Goal: Task Accomplishment & Management: Manage account settings

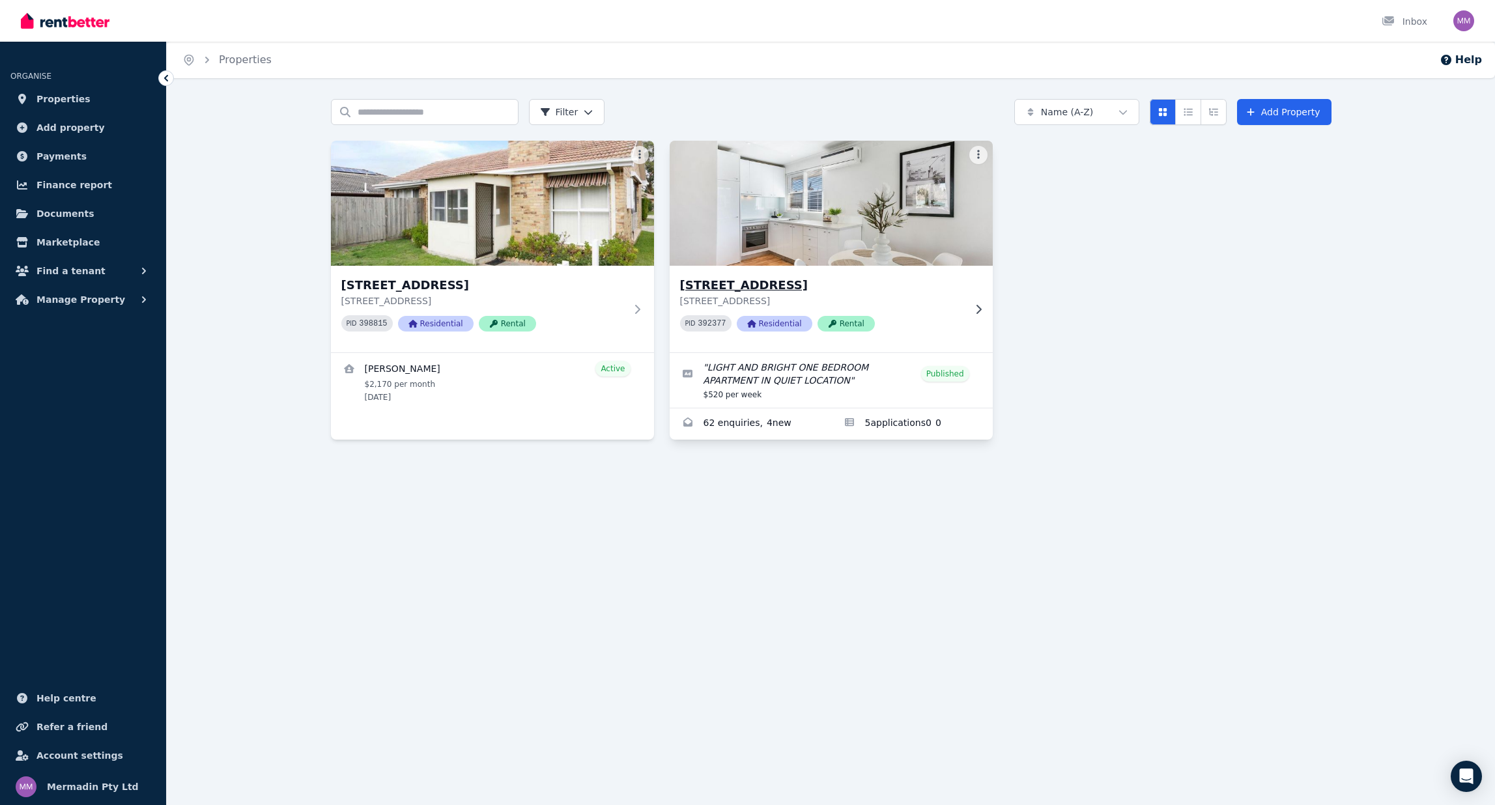
click at [757, 222] on img at bounding box center [830, 203] width 339 height 132
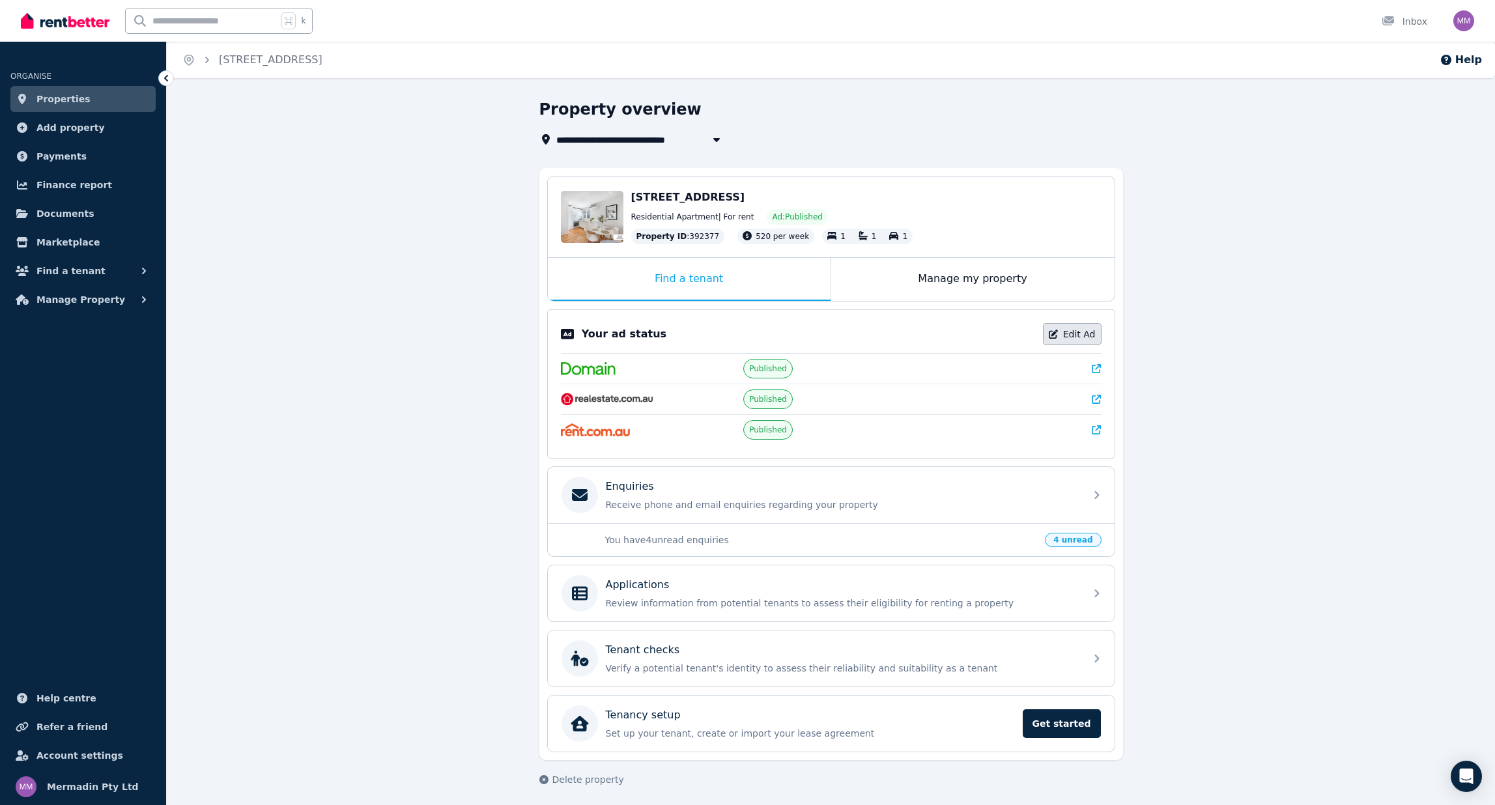
click at [1075, 329] on link "Edit Ad" at bounding box center [1072, 334] width 59 height 22
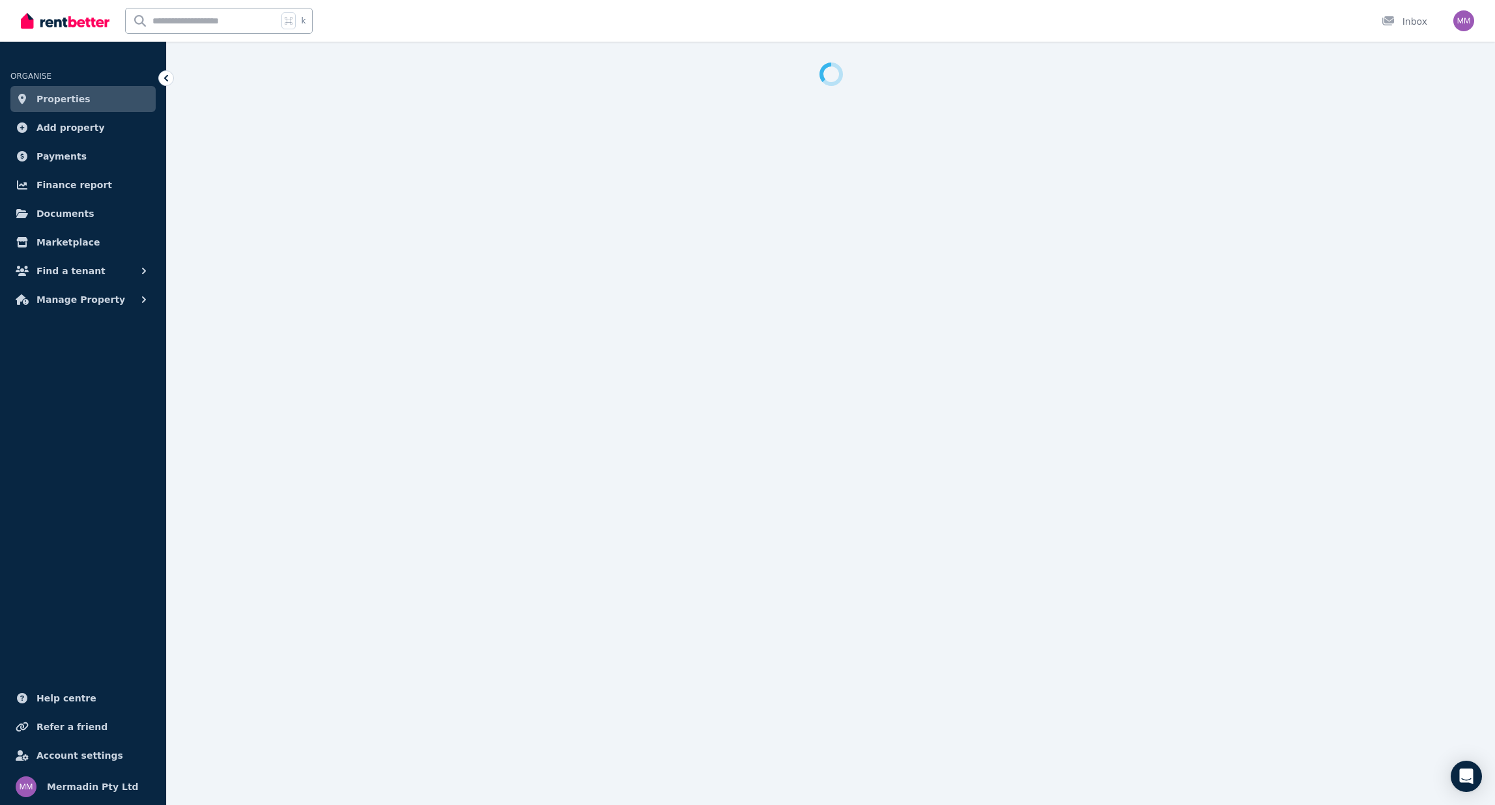
select select "**********"
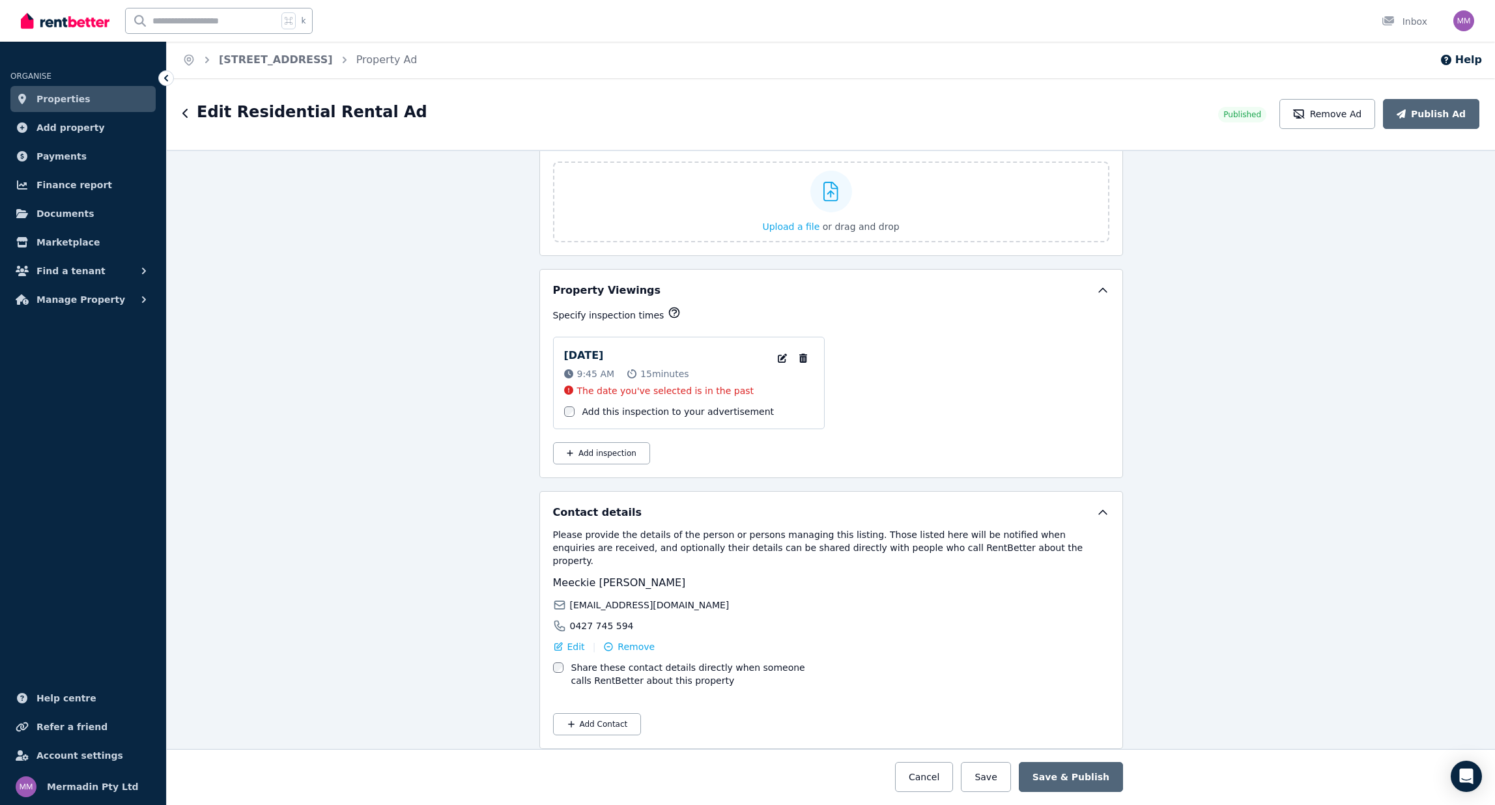
scroll to position [1889, 0]
click at [804, 360] on icon "button" at bounding box center [802, 358] width 13 height 9
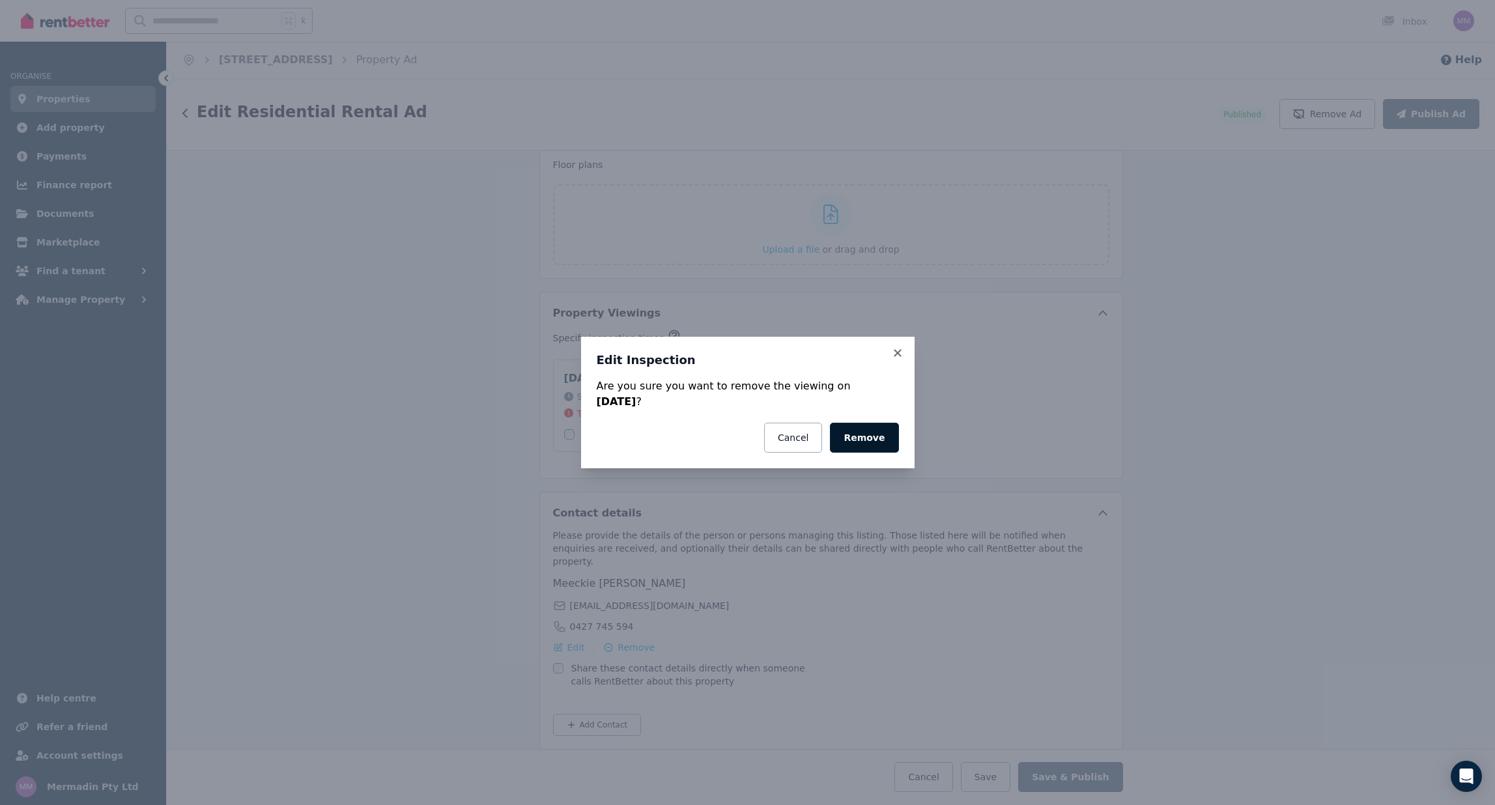
click at [877, 439] on button "Remove" at bounding box center [864, 438] width 68 height 30
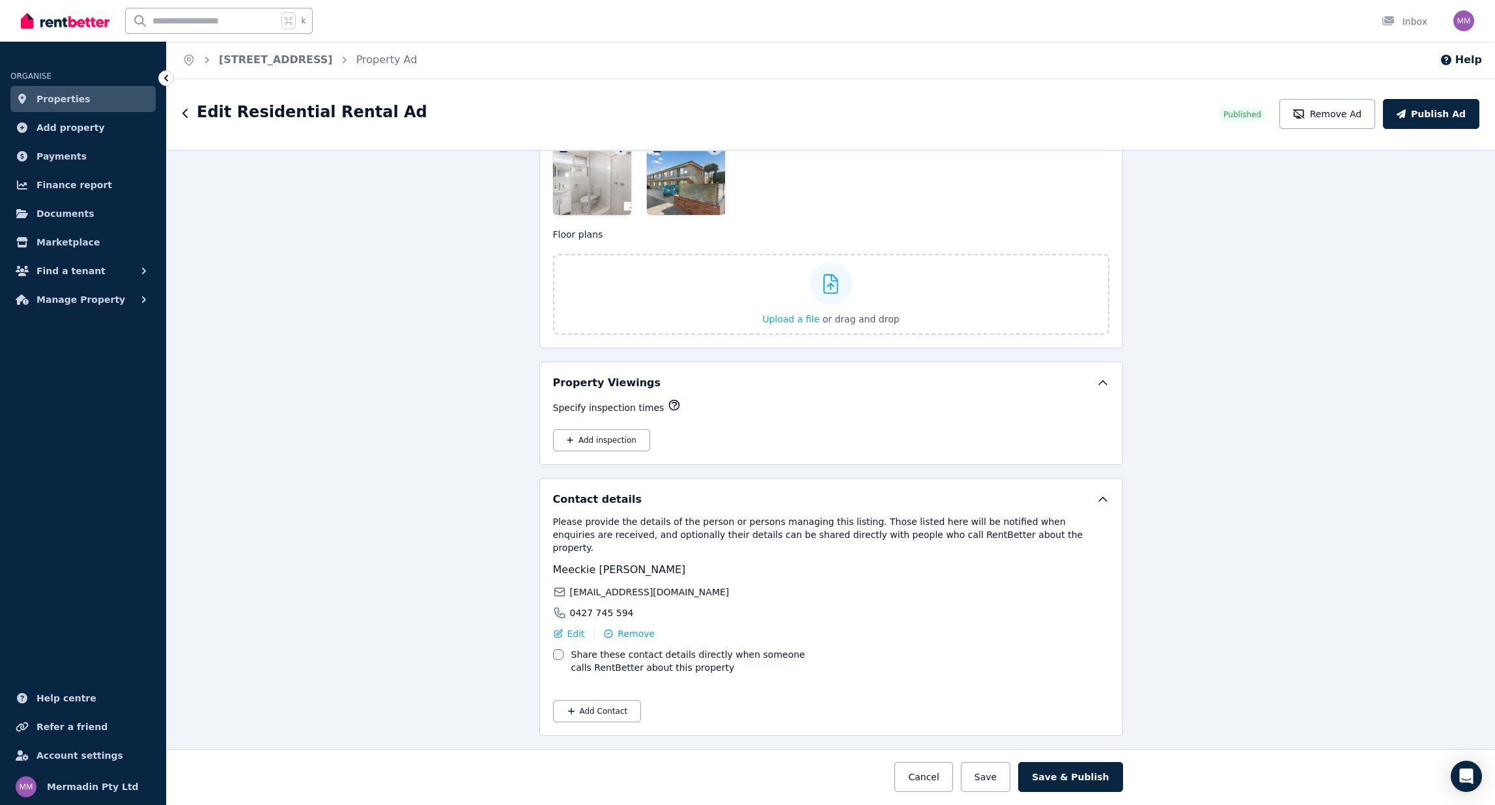
scroll to position [1784, 0]
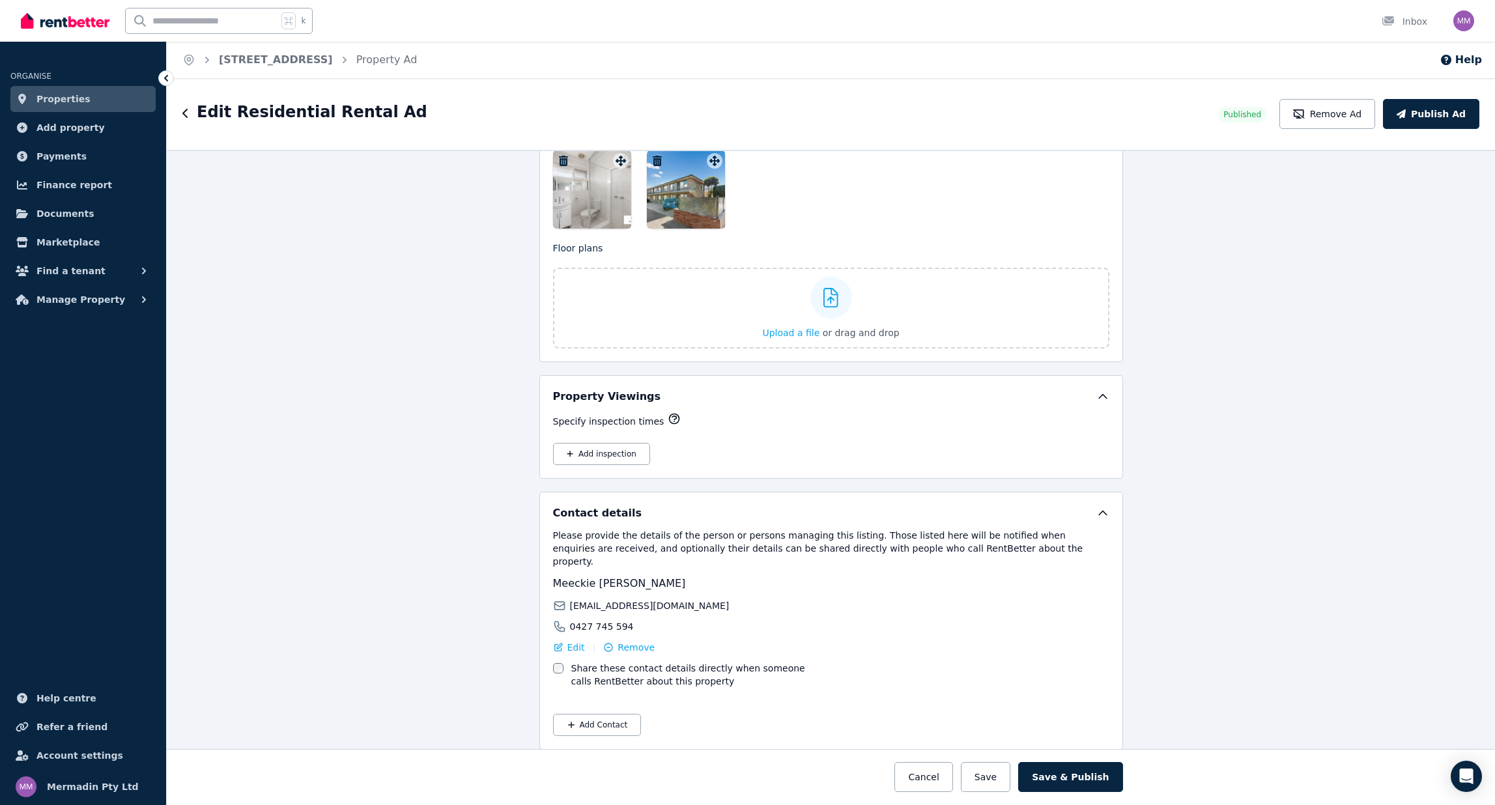
click at [570, 453] on icon "button" at bounding box center [570, 454] width 7 height 7
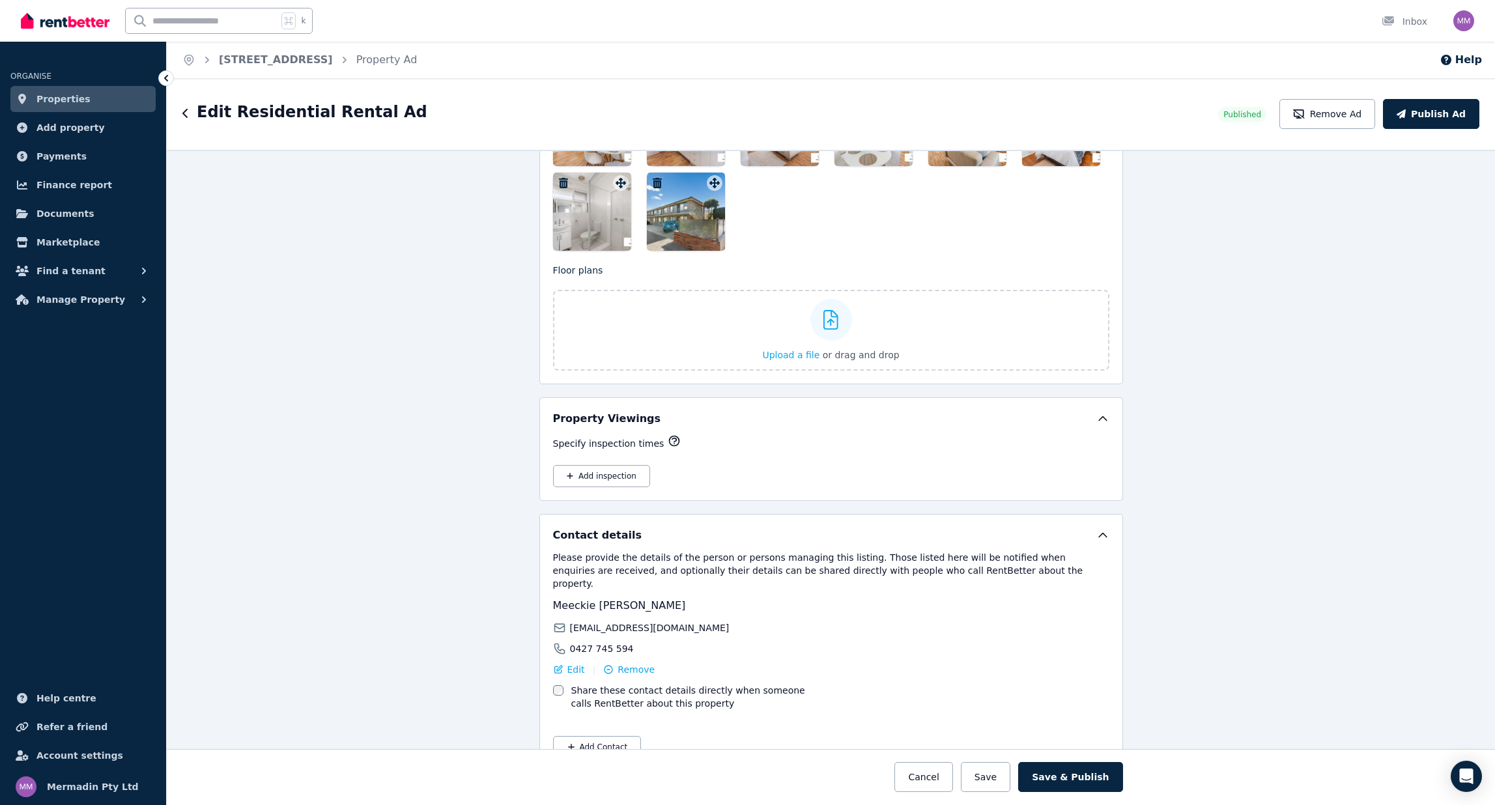
select select "**"
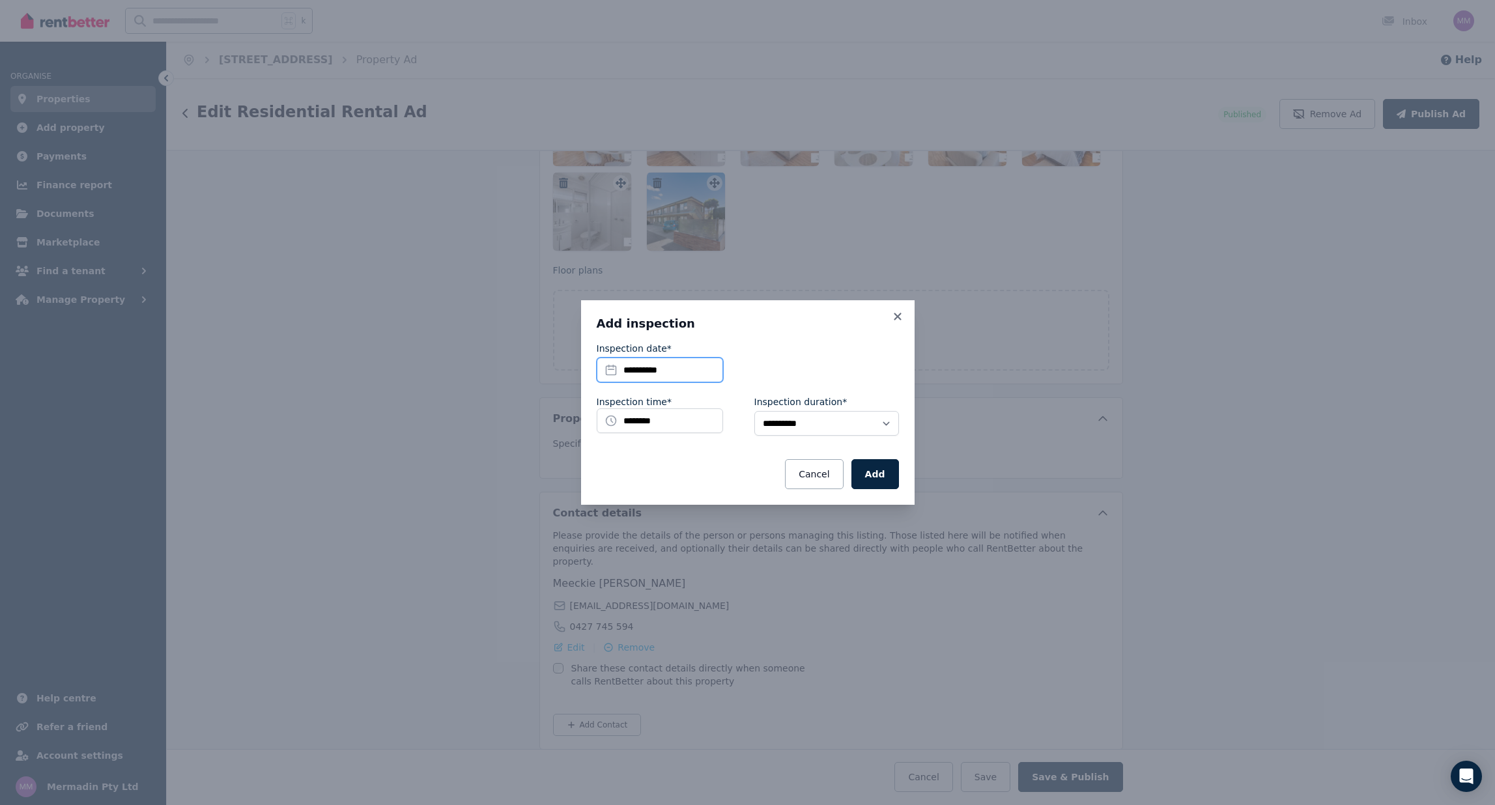
click at [709, 369] on input "**********" at bounding box center [660, 370] width 126 height 25
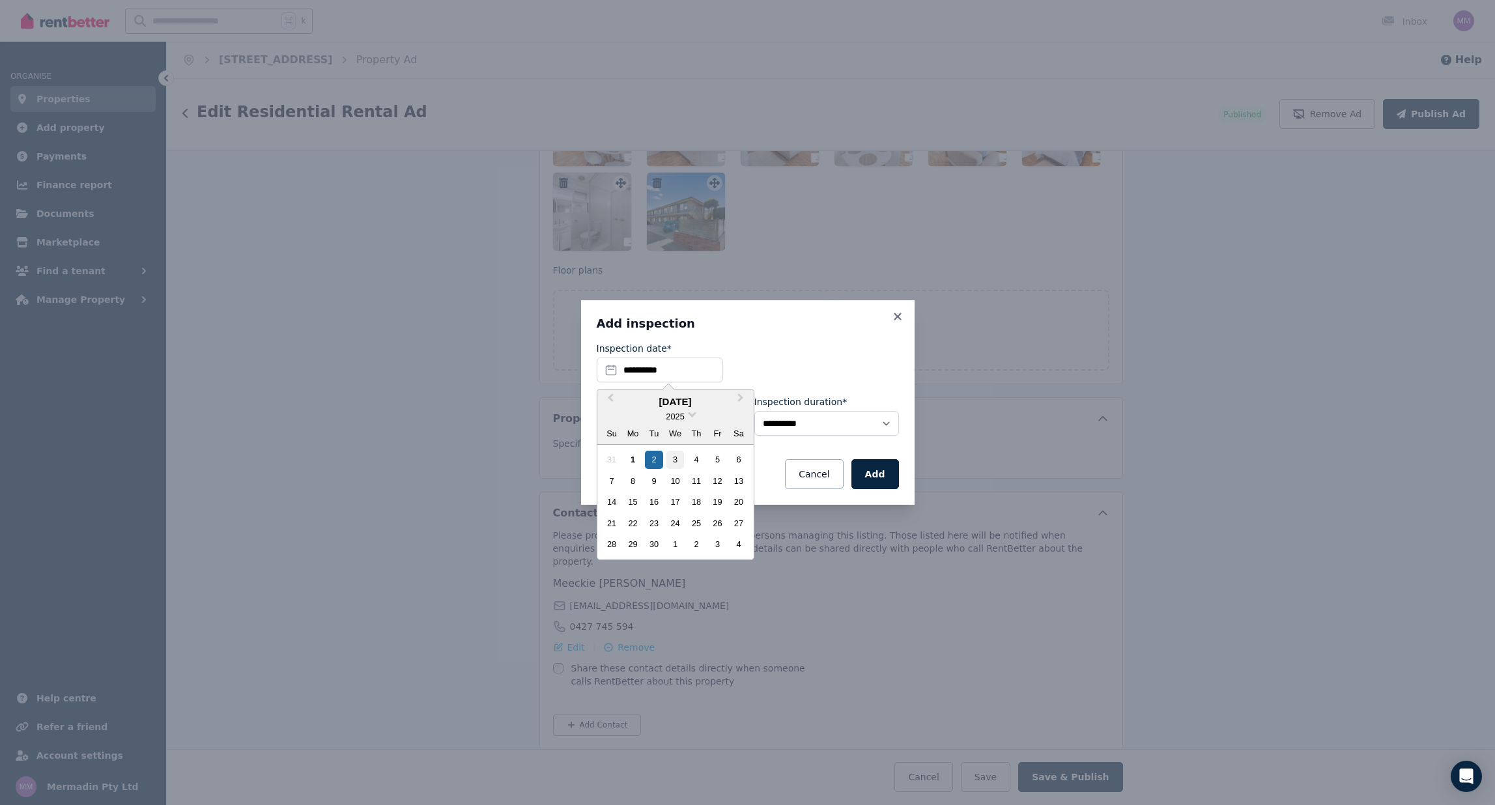
click at [679, 460] on div "3" at bounding box center [675, 460] width 18 height 18
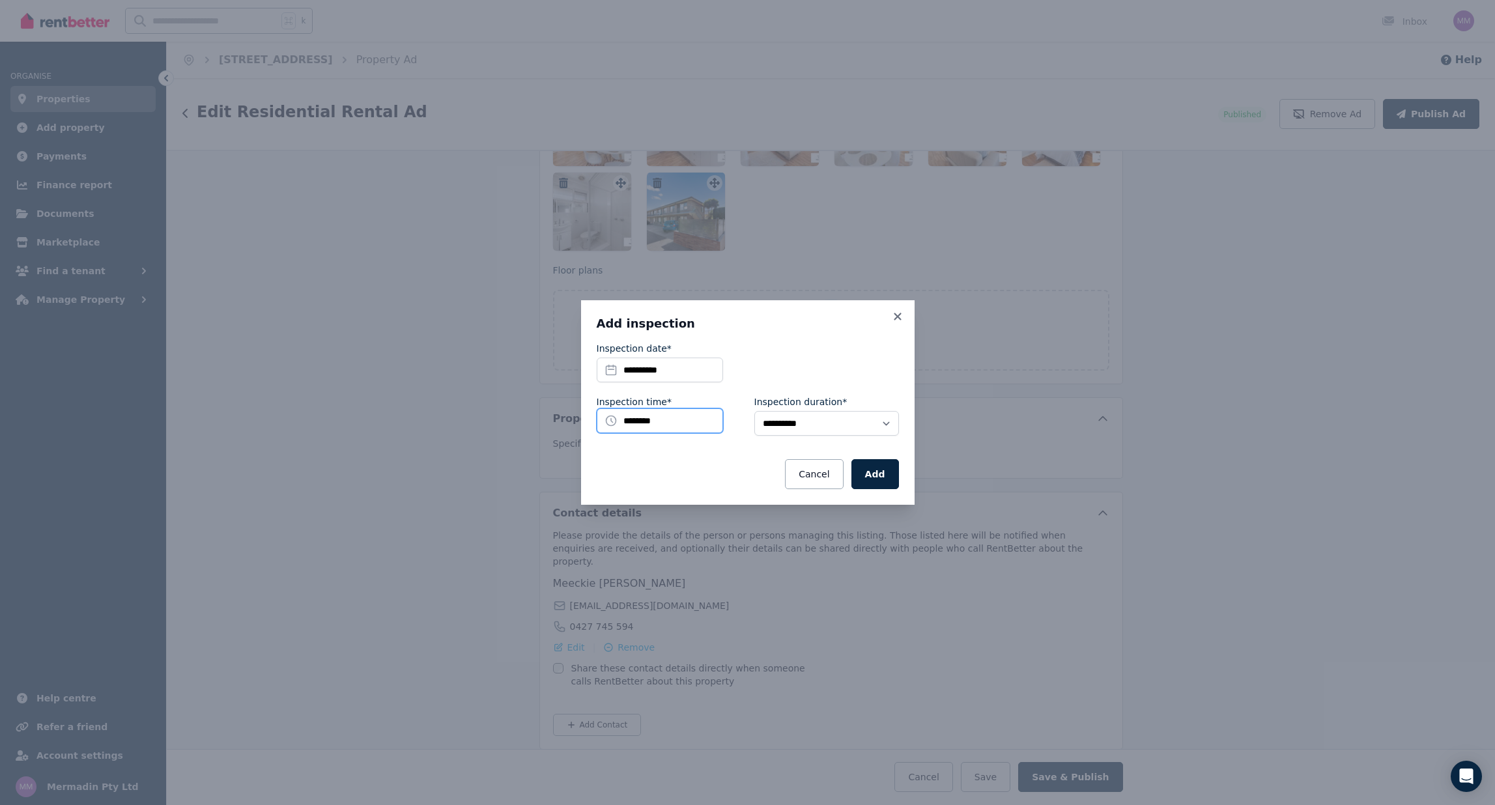
click at [708, 417] on input "********" at bounding box center [660, 420] width 126 height 25
click at [651, 527] on li "5:30 PM" at bounding box center [636, 528] width 78 height 20
click at [885, 466] on button "Add" at bounding box center [875, 474] width 48 height 30
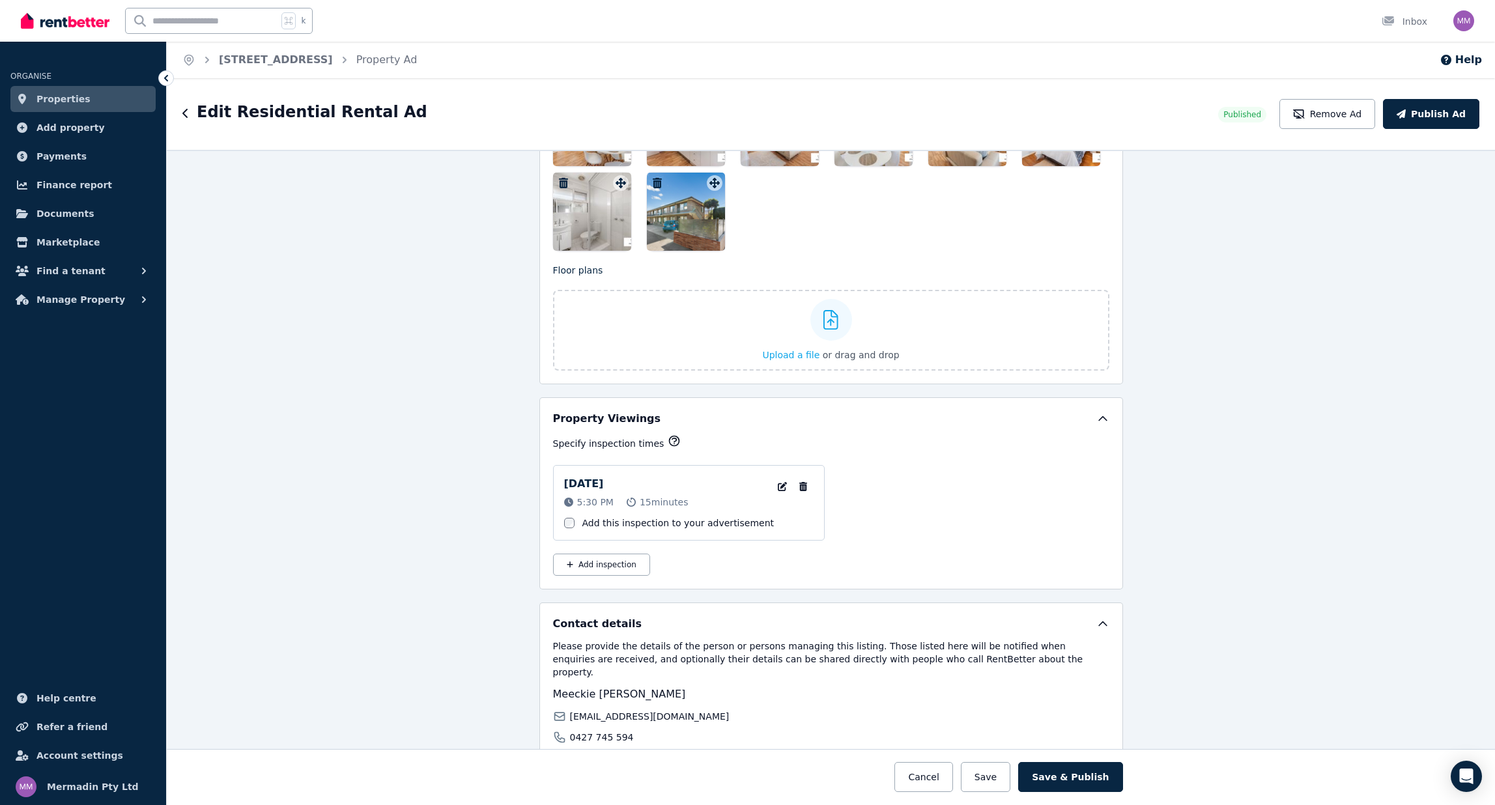
click at [570, 563] on icon "button" at bounding box center [570, 565] width 7 height 8
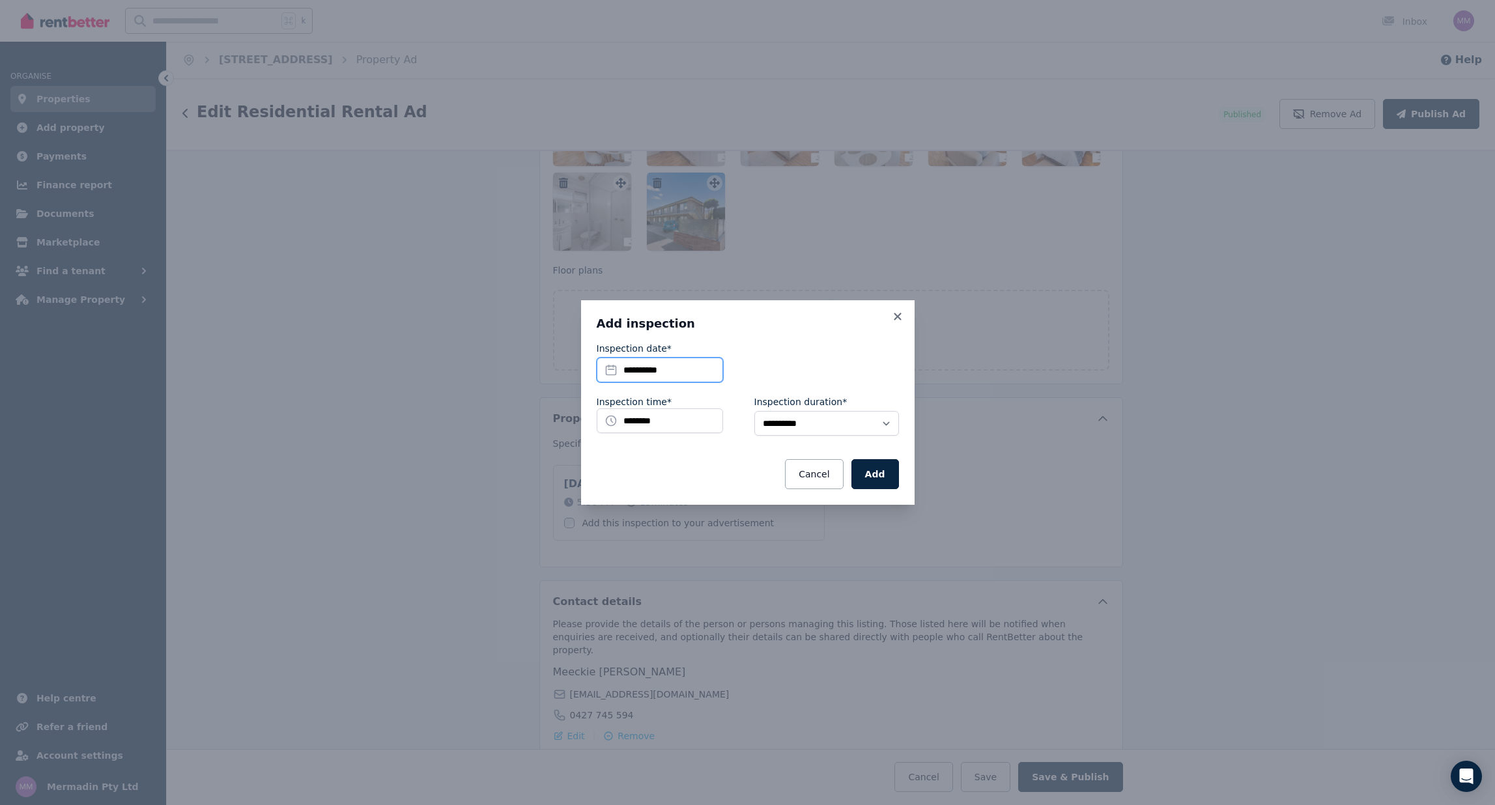
click at [697, 374] on input "**********" at bounding box center [660, 370] width 126 height 25
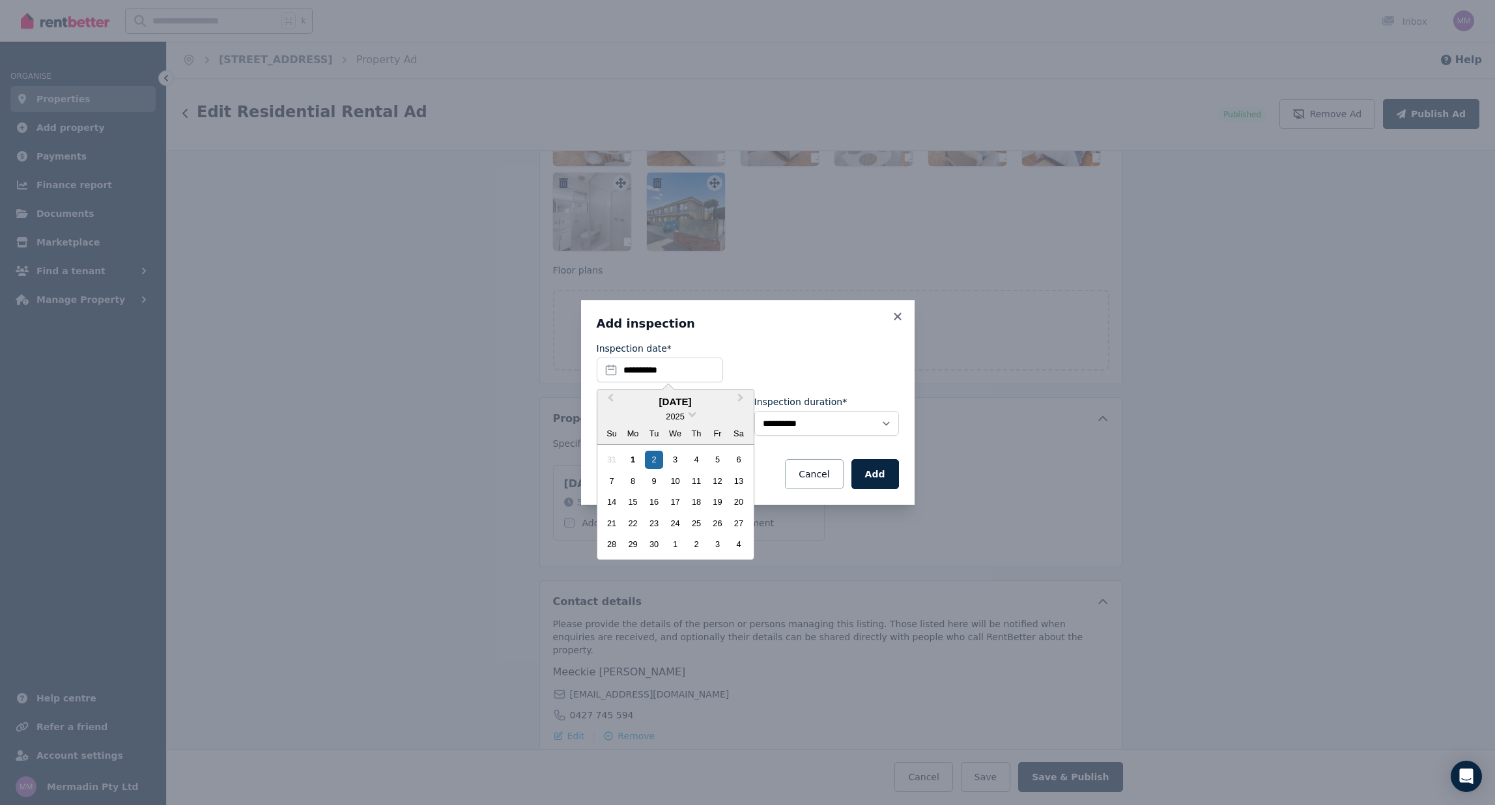
click at [740, 458] on div "6" at bounding box center [738, 460] width 18 height 18
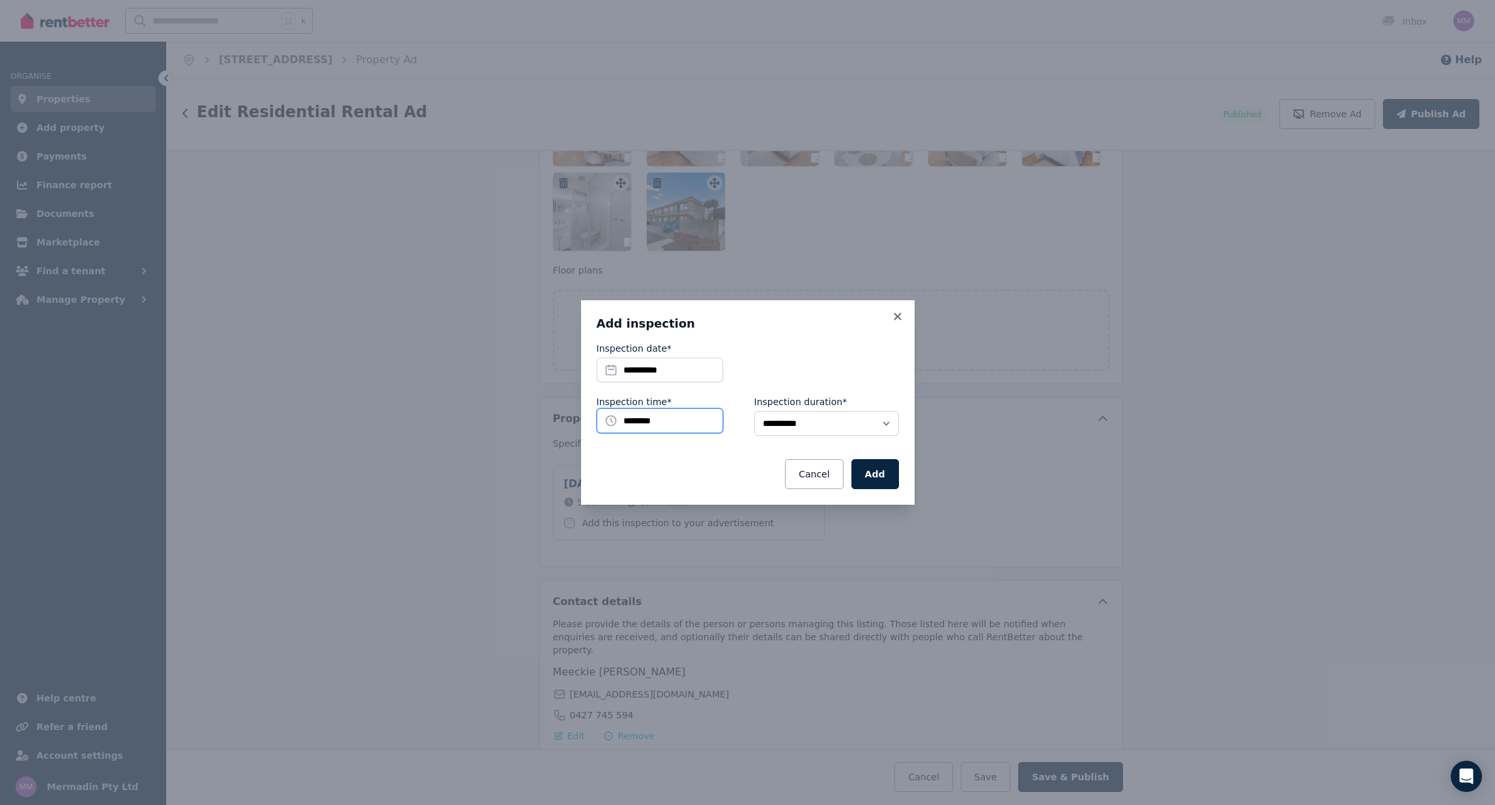
click at [681, 420] on input "********" at bounding box center [660, 420] width 126 height 25
drag, startPoint x: 671, startPoint y: 526, endPoint x: 671, endPoint y: 516, distance: 10.4
click at [671, 516] on ul "12:00 AM 12:05 AM 12:10 AM 12:15 AM 12:20 AM 12:25 AM 12:30 AM 12:35 AM 12:40 A…" at bounding box center [636, 534] width 78 height 136
drag, startPoint x: 671, startPoint y: 522, endPoint x: 671, endPoint y: 515, distance: 7.2
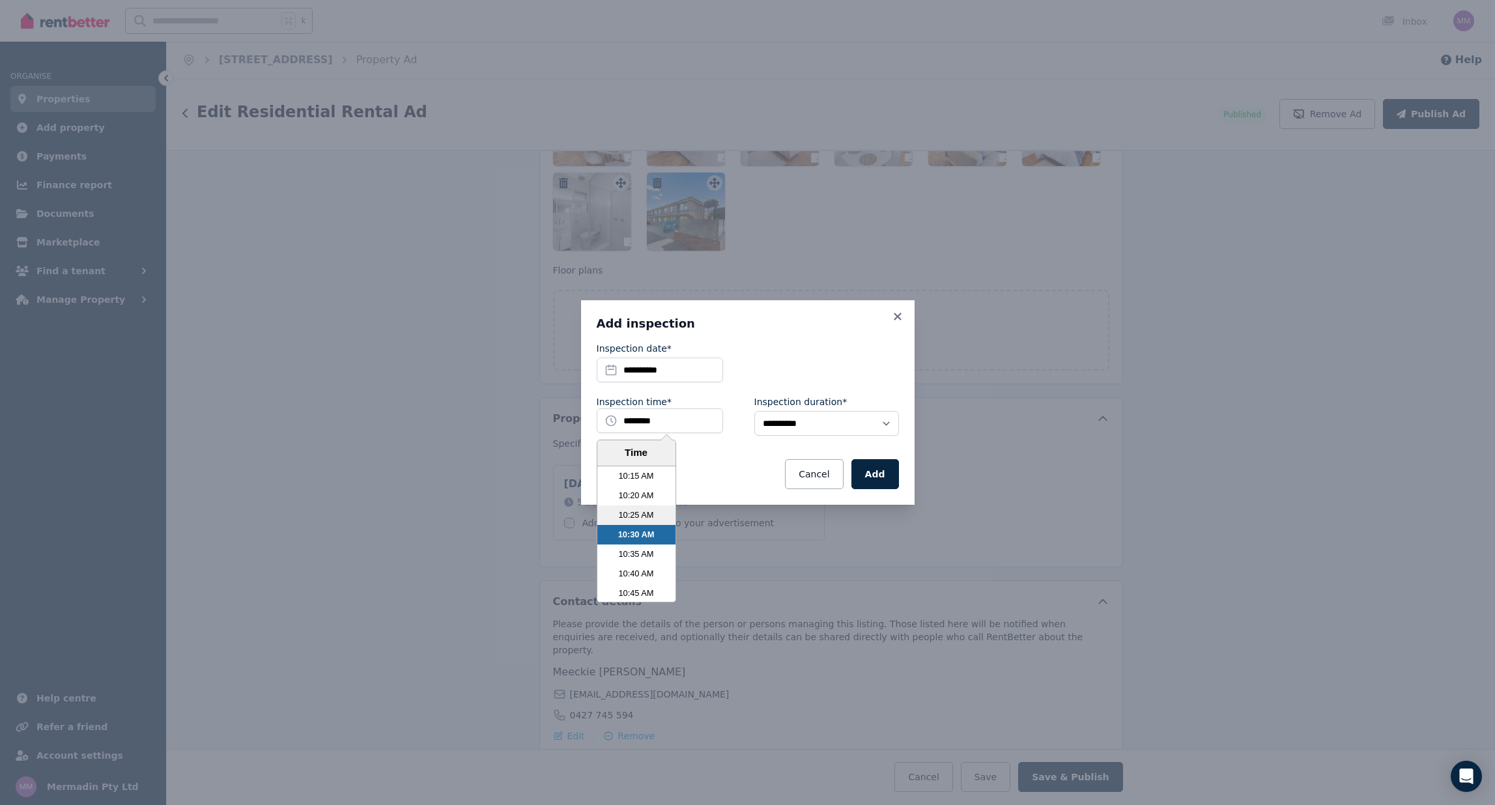
click at [671, 515] on li "10:25 AM" at bounding box center [636, 515] width 78 height 20
click at [669, 422] on input "********" at bounding box center [660, 420] width 126 height 25
click at [670, 473] on li "10:10 AM" at bounding box center [636, 476] width 78 height 20
click at [667, 420] on input "********" at bounding box center [660, 420] width 126 height 25
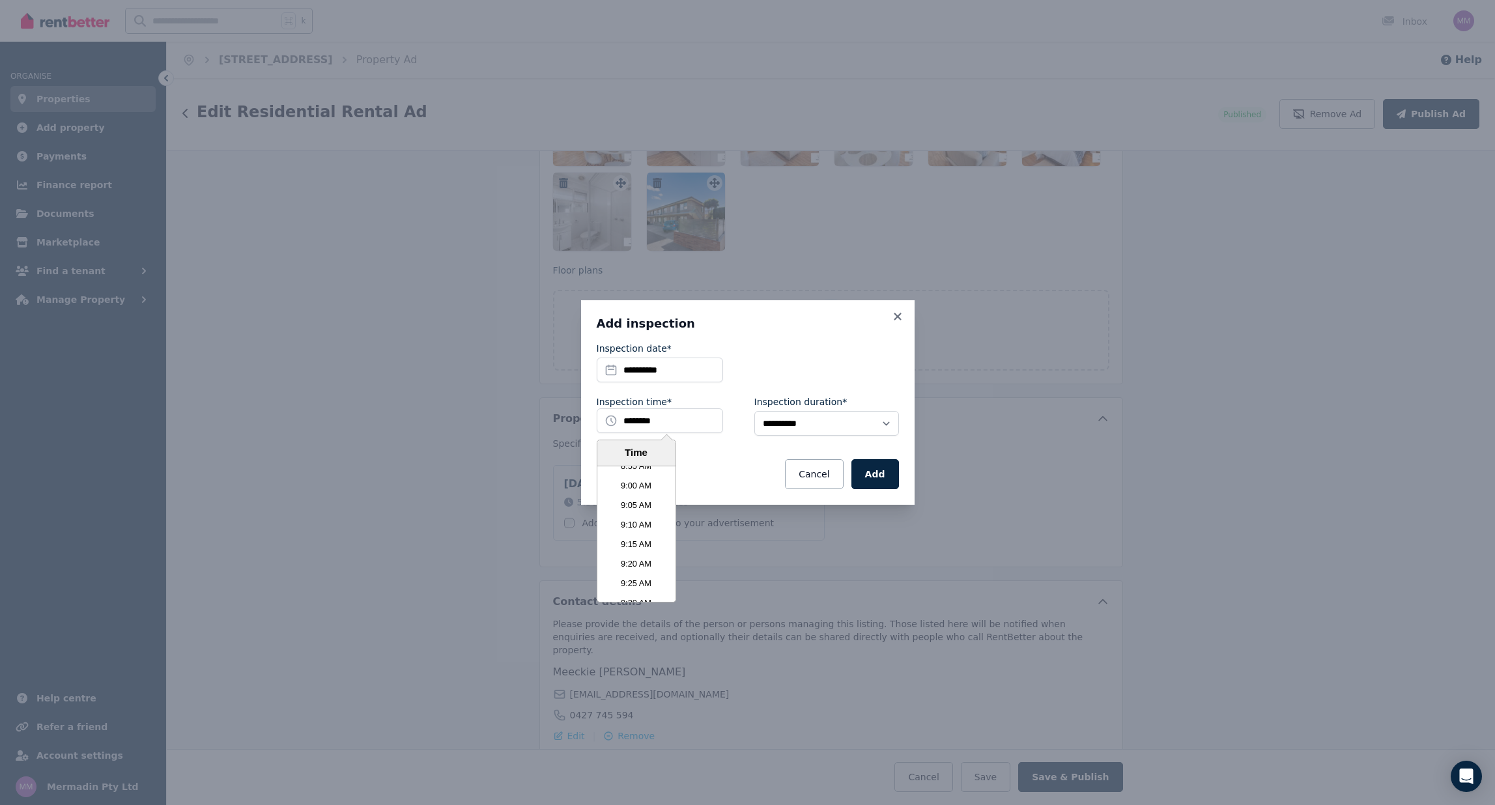
scroll to position [2190, 0]
drag, startPoint x: 640, startPoint y: 513, endPoint x: 676, endPoint y: 494, distance: 40.5
click at [640, 513] on li "9:30 AM" at bounding box center [636, 513] width 78 height 20
select select "**"
click at [878, 473] on button "Add" at bounding box center [875, 474] width 48 height 30
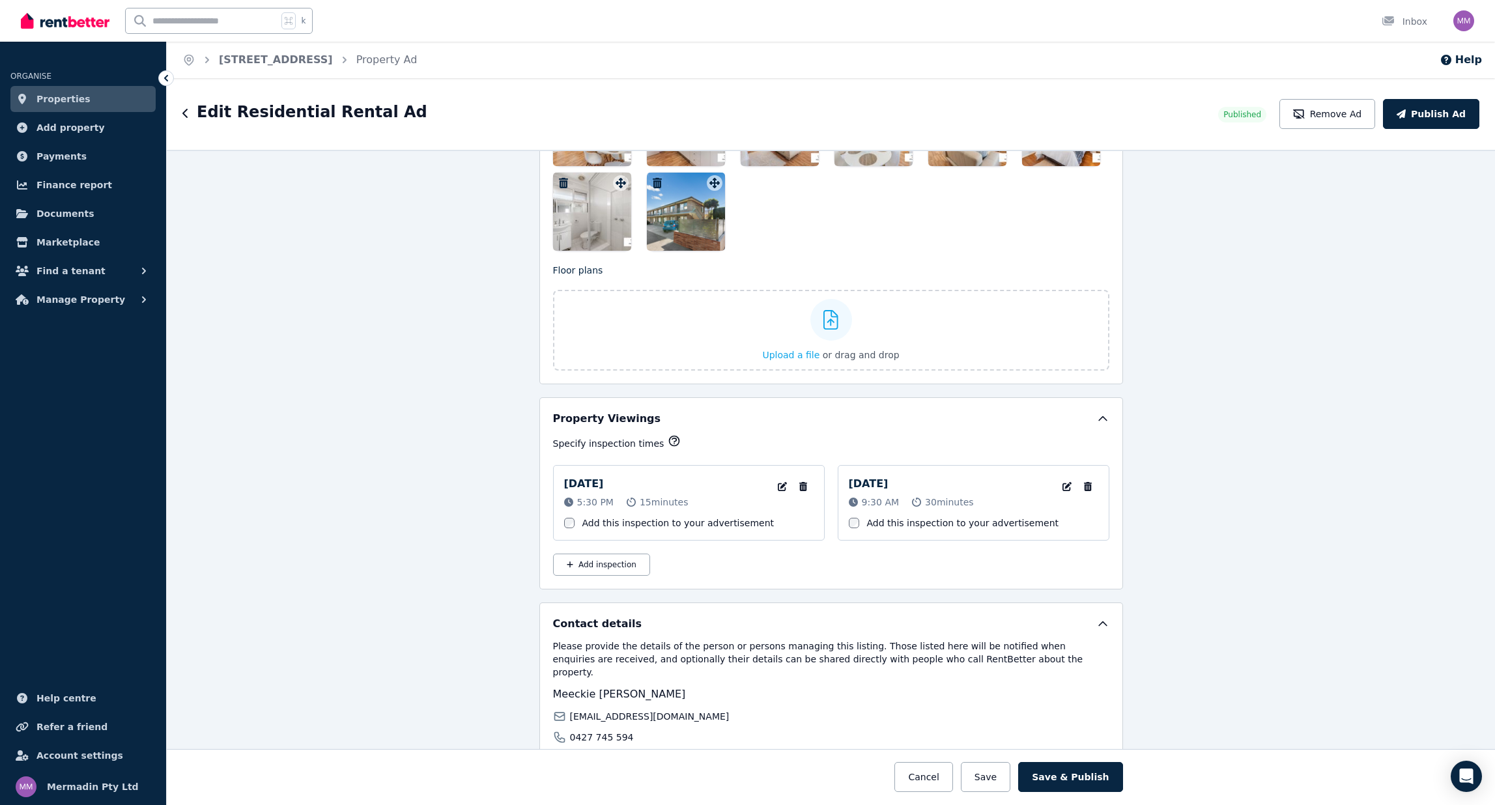
click at [1067, 776] on button "Save & Publish" at bounding box center [1070, 777] width 104 height 30
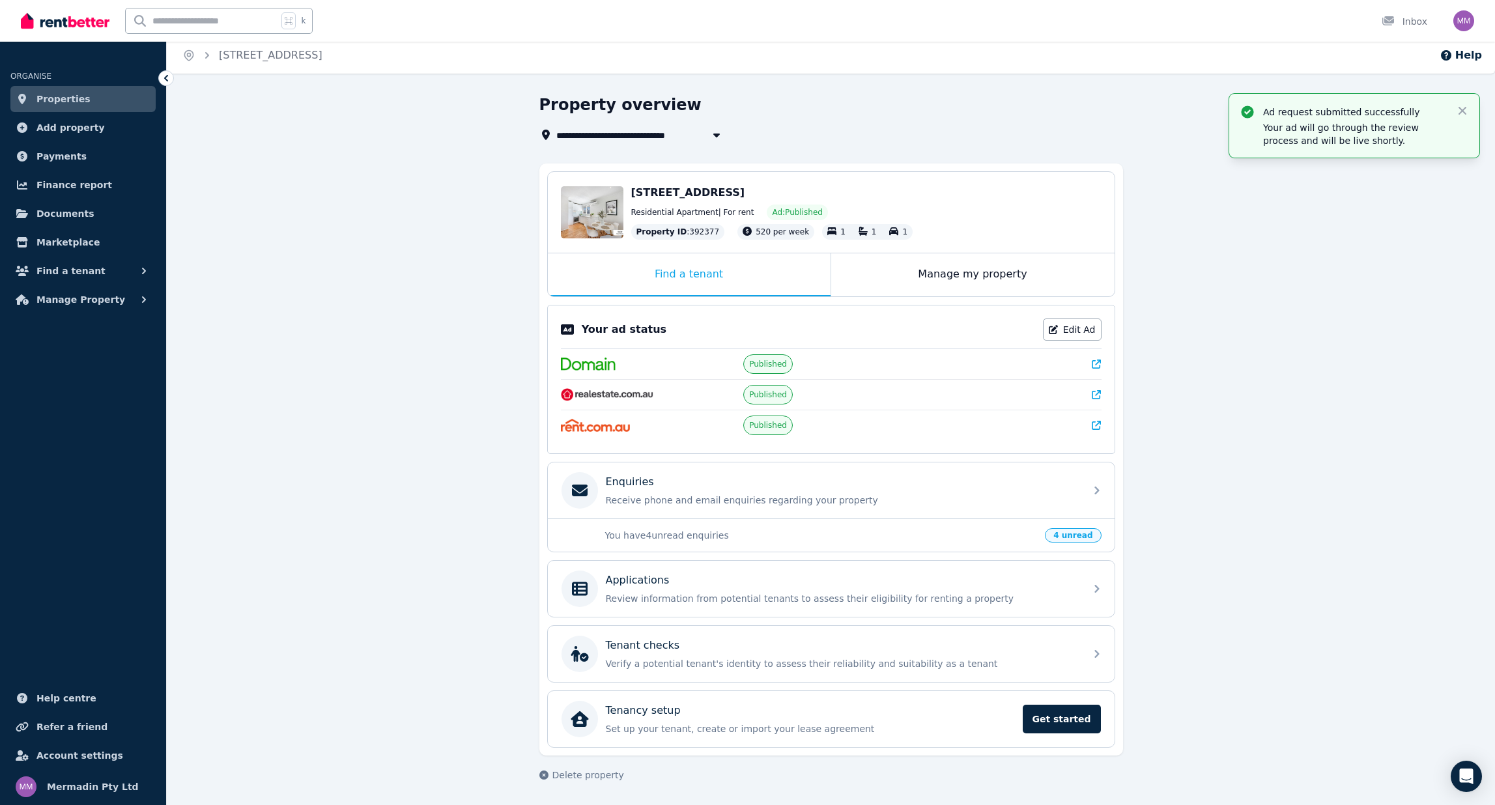
scroll to position [5, 0]
click at [879, 531] on p "You have 4 unread enquiries" at bounding box center [821, 535] width 432 height 13
click at [1079, 537] on span "4 unread" at bounding box center [1073, 535] width 56 height 14
click at [1050, 510] on div "Enquiries Receive phone and email enquiries regarding your property" at bounding box center [831, 490] width 567 height 56
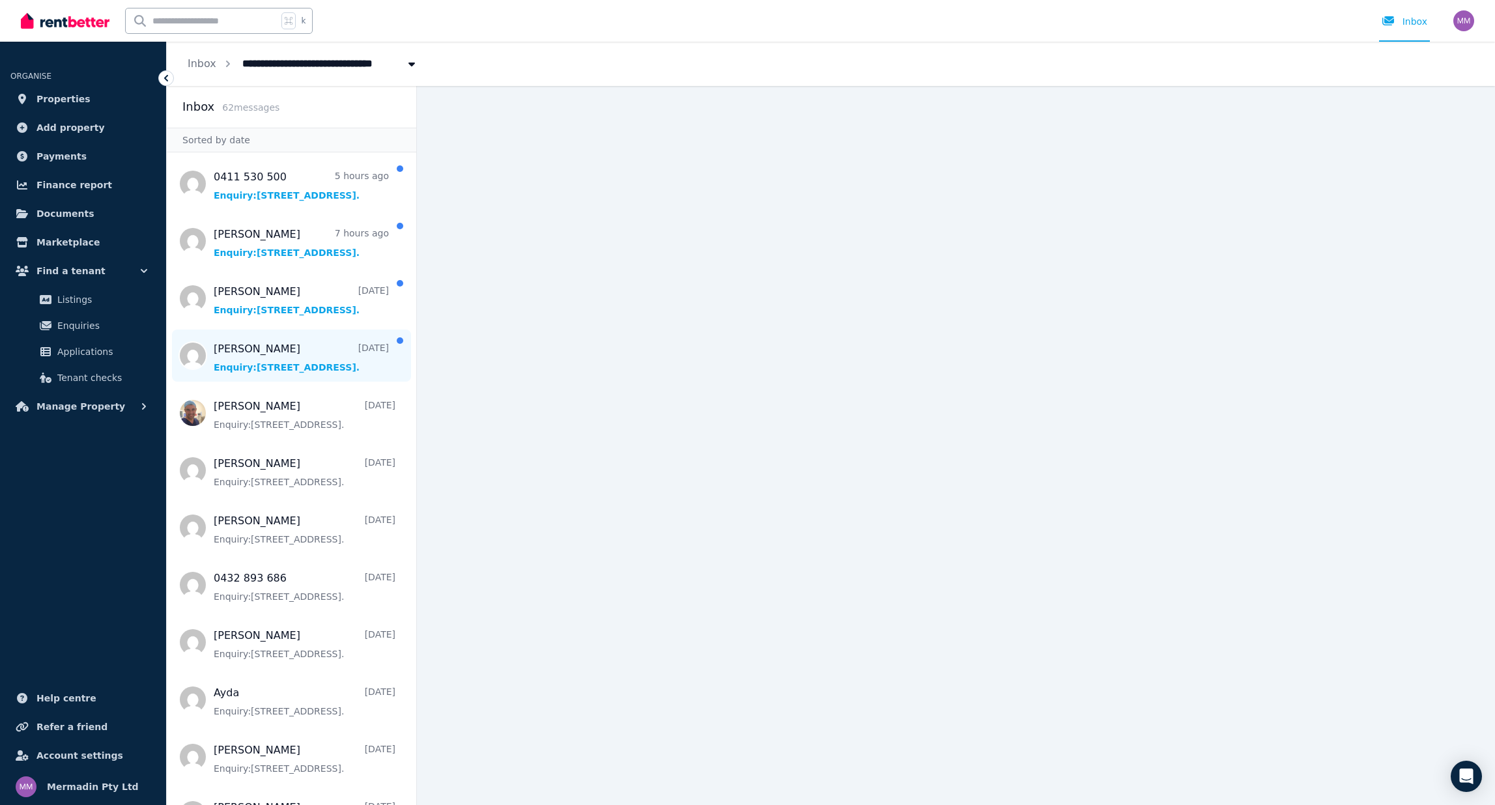
click at [286, 352] on span "Message list" at bounding box center [291, 356] width 249 height 52
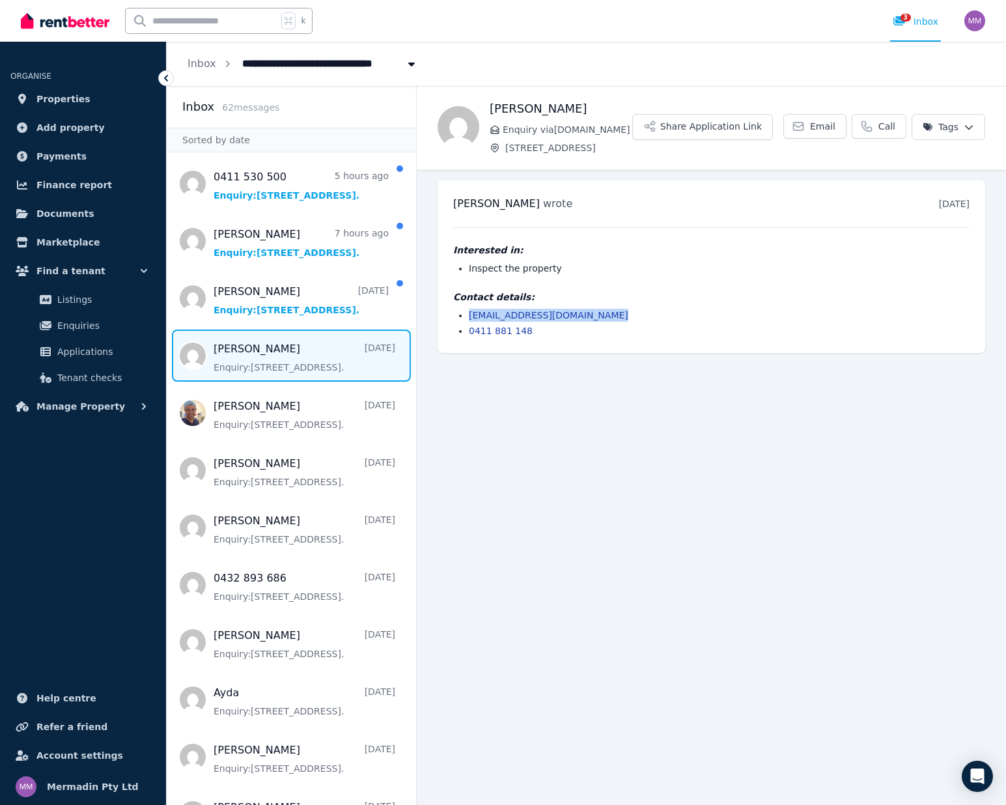
drag, startPoint x: 619, startPoint y: 355, endPoint x: 461, endPoint y: 348, distance: 158.4
click at [469, 322] on li "[EMAIL_ADDRESS][DOMAIN_NAME]" at bounding box center [719, 315] width 501 height 13
copy link "[EMAIL_ADDRESS][DOMAIN_NAME]"
click at [328, 303] on span "Message list" at bounding box center [291, 298] width 249 height 52
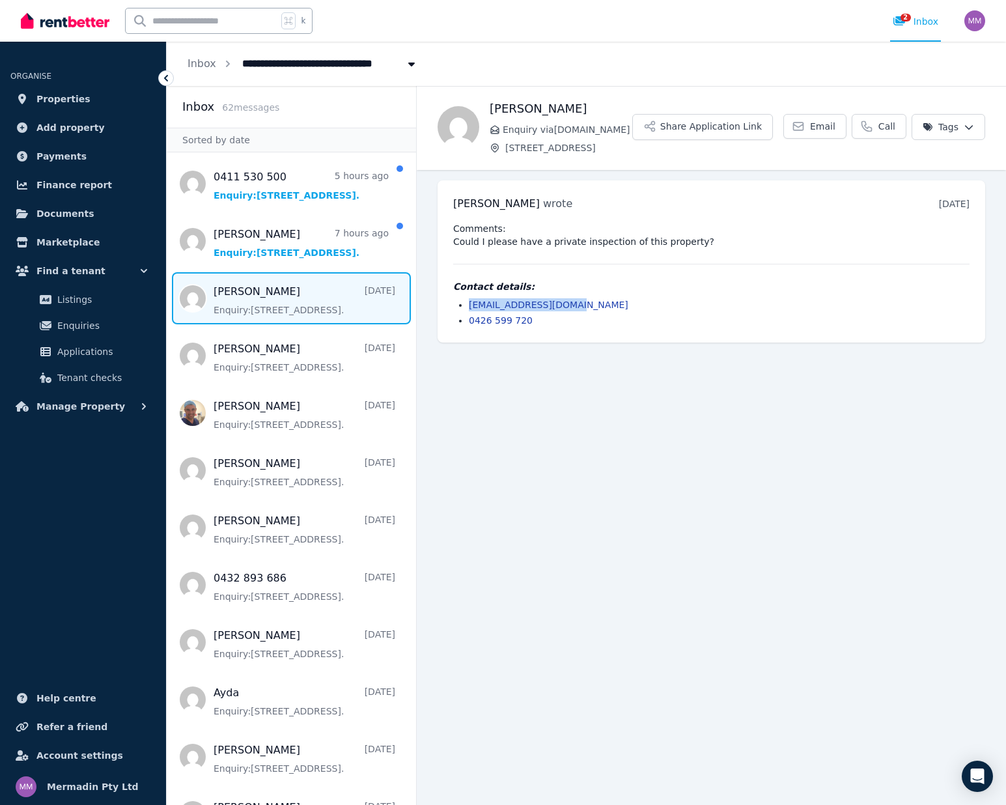
drag, startPoint x: 602, startPoint y: 341, endPoint x: 451, endPoint y: 341, distance: 151.7
click at [451, 341] on div "[PERSON_NAME] wrote [DATE] 12:05 am on [DATE] Comments: Could I please have a p…" at bounding box center [712, 261] width 548 height 162
copy link "[EMAIL_ADDRESS][DOMAIN_NAME]"
click at [274, 249] on span "Message list" at bounding box center [291, 241] width 249 height 52
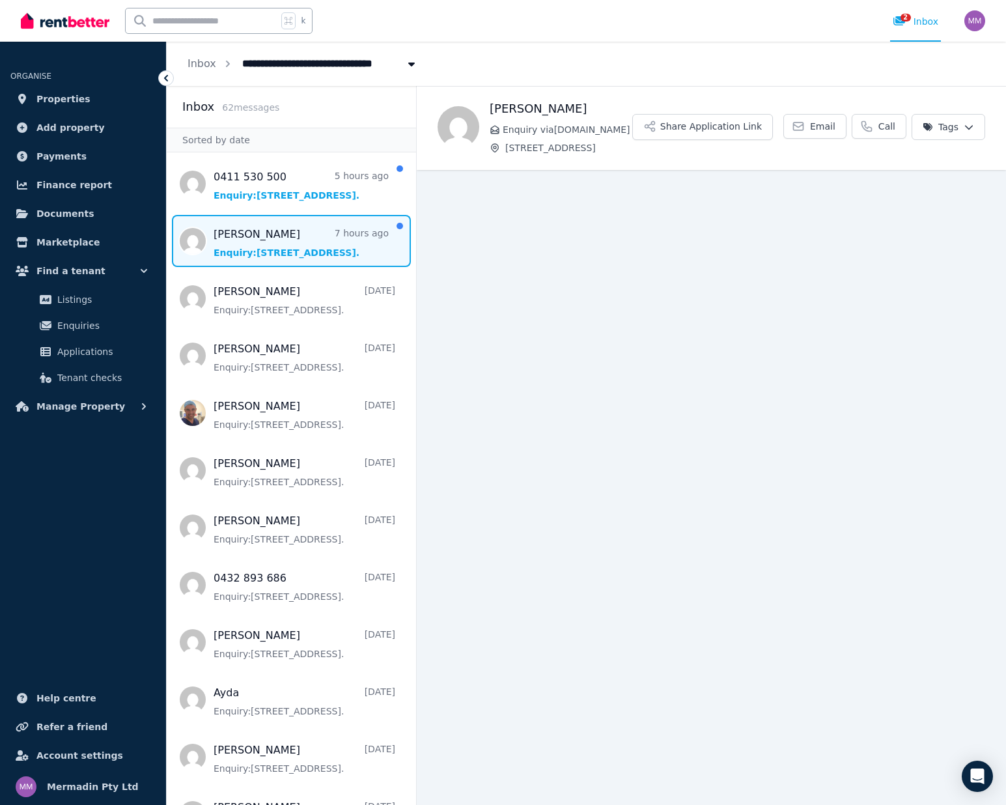
click at [252, 234] on span "Message list" at bounding box center [291, 241] width 249 height 52
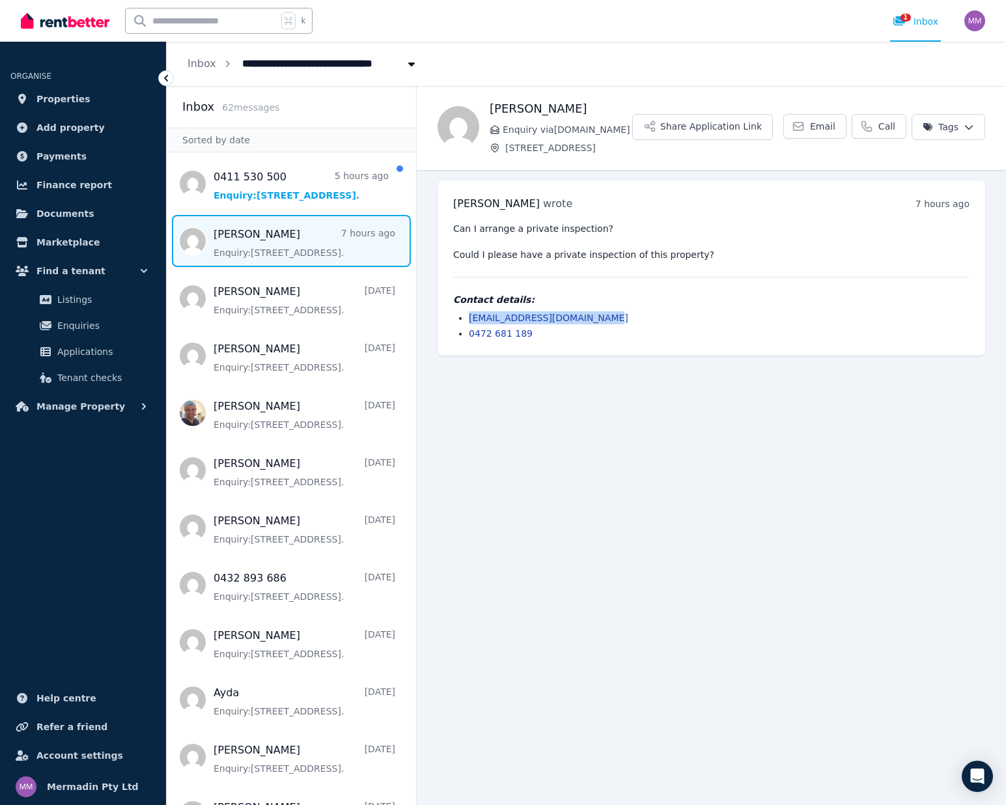
drag, startPoint x: 597, startPoint y: 352, endPoint x: 455, endPoint y: 346, distance: 141.5
click at [469, 324] on li "[EMAIL_ADDRESS][DOMAIN_NAME]" at bounding box center [719, 317] width 501 height 13
copy link "[EMAIL_ADDRESS][DOMAIN_NAME]"
click at [284, 178] on span "Message list" at bounding box center [291, 184] width 249 height 52
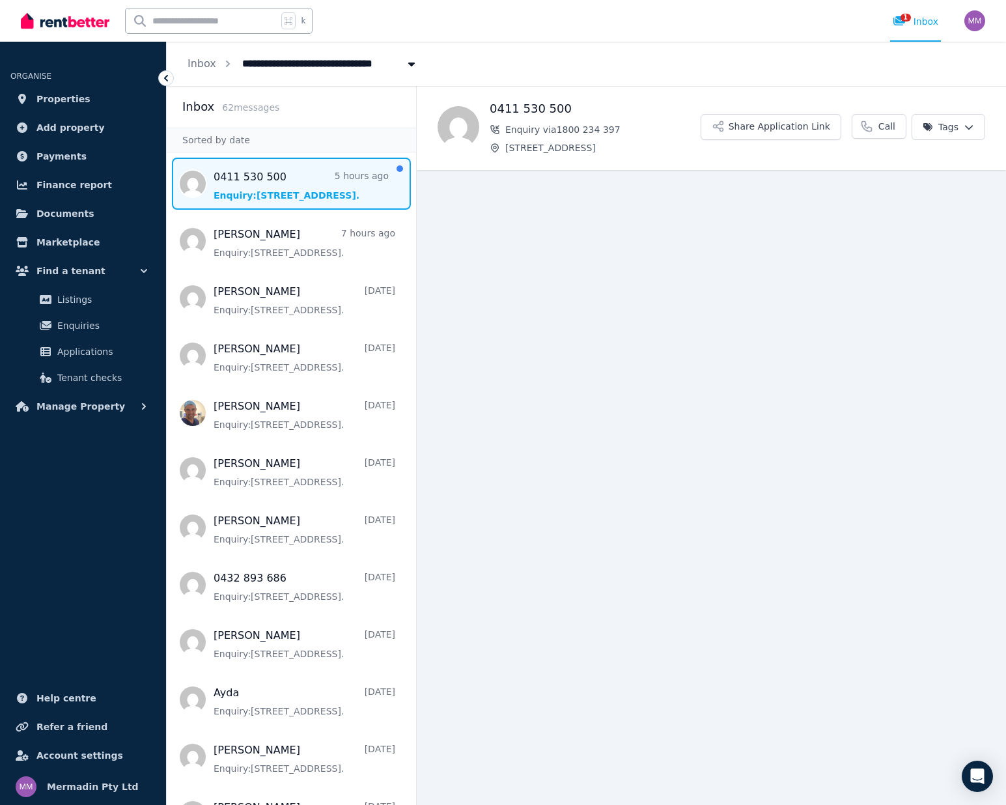
click at [282, 190] on span "Message list" at bounding box center [291, 184] width 249 height 52
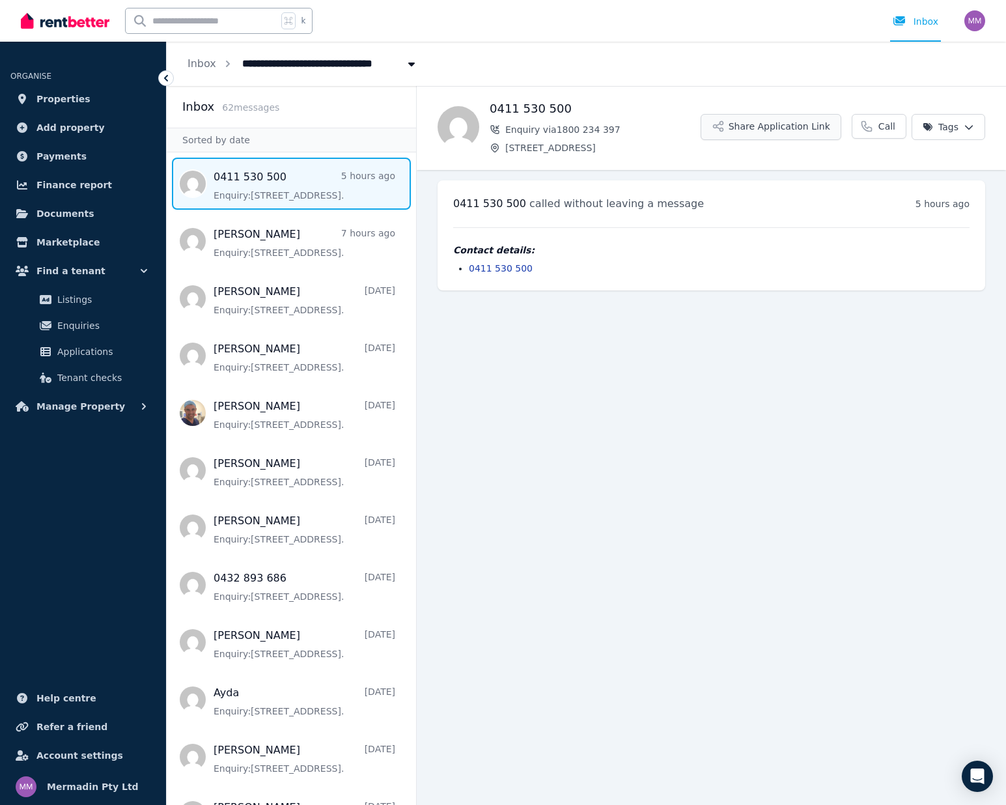
click at [752, 125] on button "Share Application Link" at bounding box center [771, 127] width 141 height 26
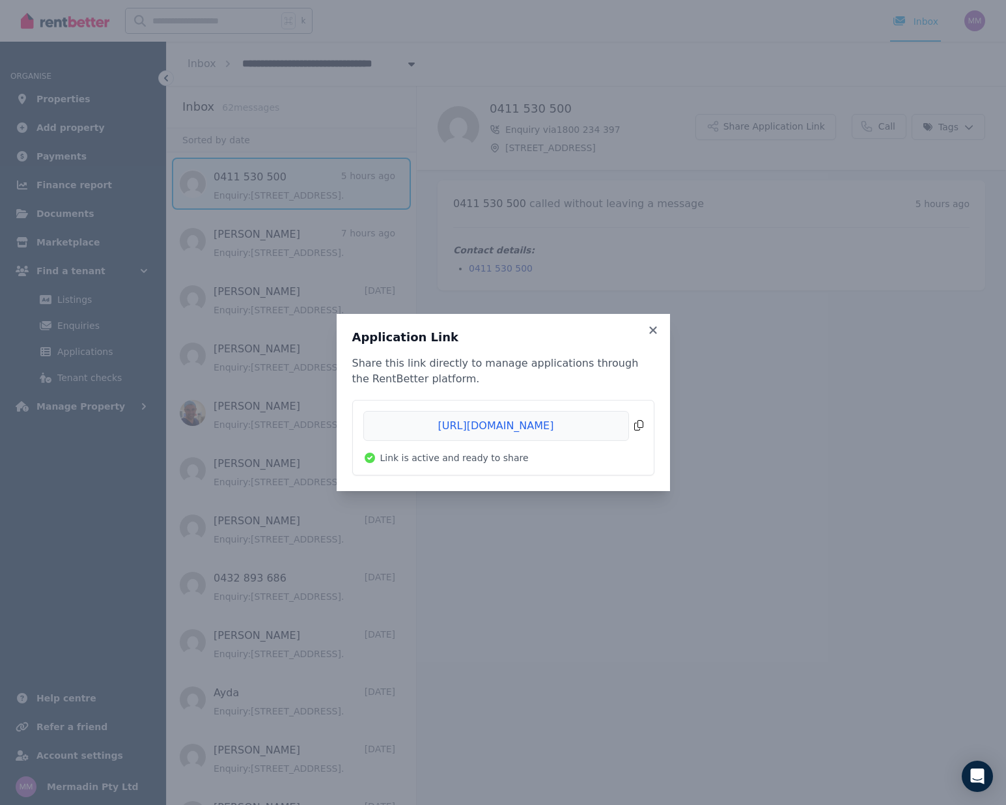
click at [496, 425] on span "Copied!" at bounding box center [503, 426] width 280 height 30
click at [651, 328] on icon at bounding box center [652, 329] width 7 height 7
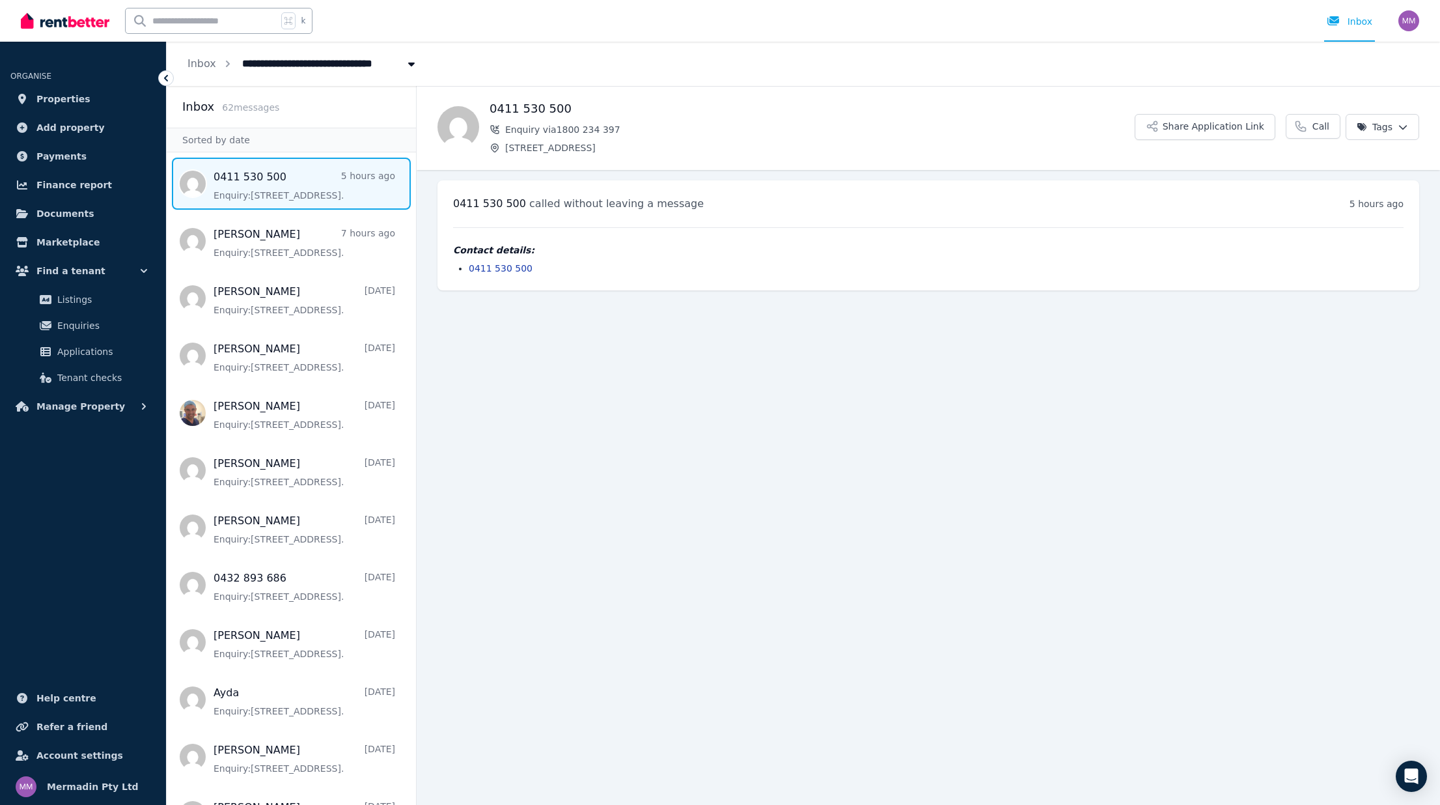
click at [167, 77] on icon at bounding box center [166, 78] width 13 height 13
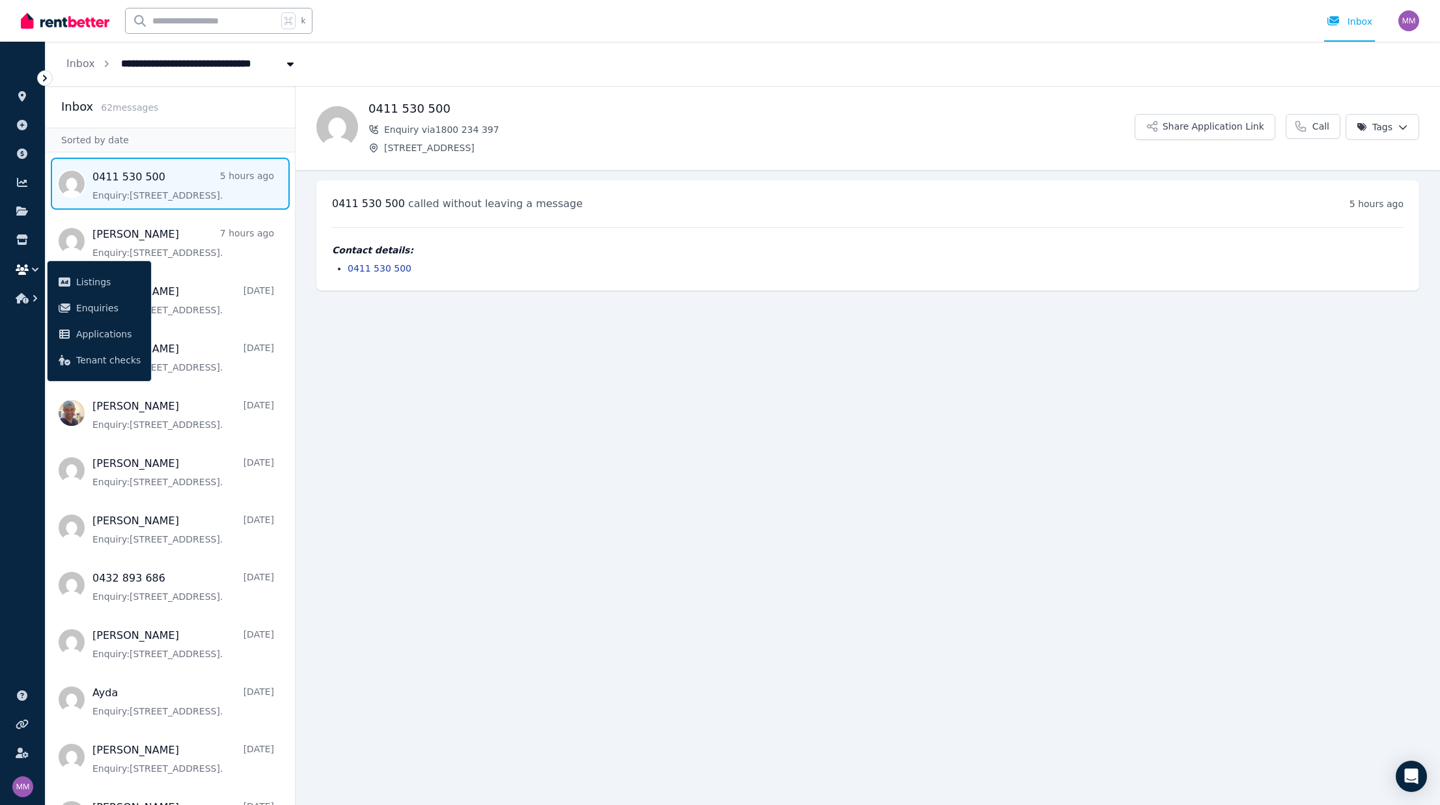
drag, startPoint x: 45, startPoint y: 76, endPoint x: 117, endPoint y: 69, distance: 72.6
click at [58, 76] on div "**********" at bounding box center [720, 402] width 1440 height 805
click at [191, 64] on span "[STREET_ADDRESS]" at bounding box center [178, 62] width 131 height 21
type input "**********"
click at [145, 135] on span "[STREET_ADDRESS]" at bounding box center [200, 139] width 158 height 13
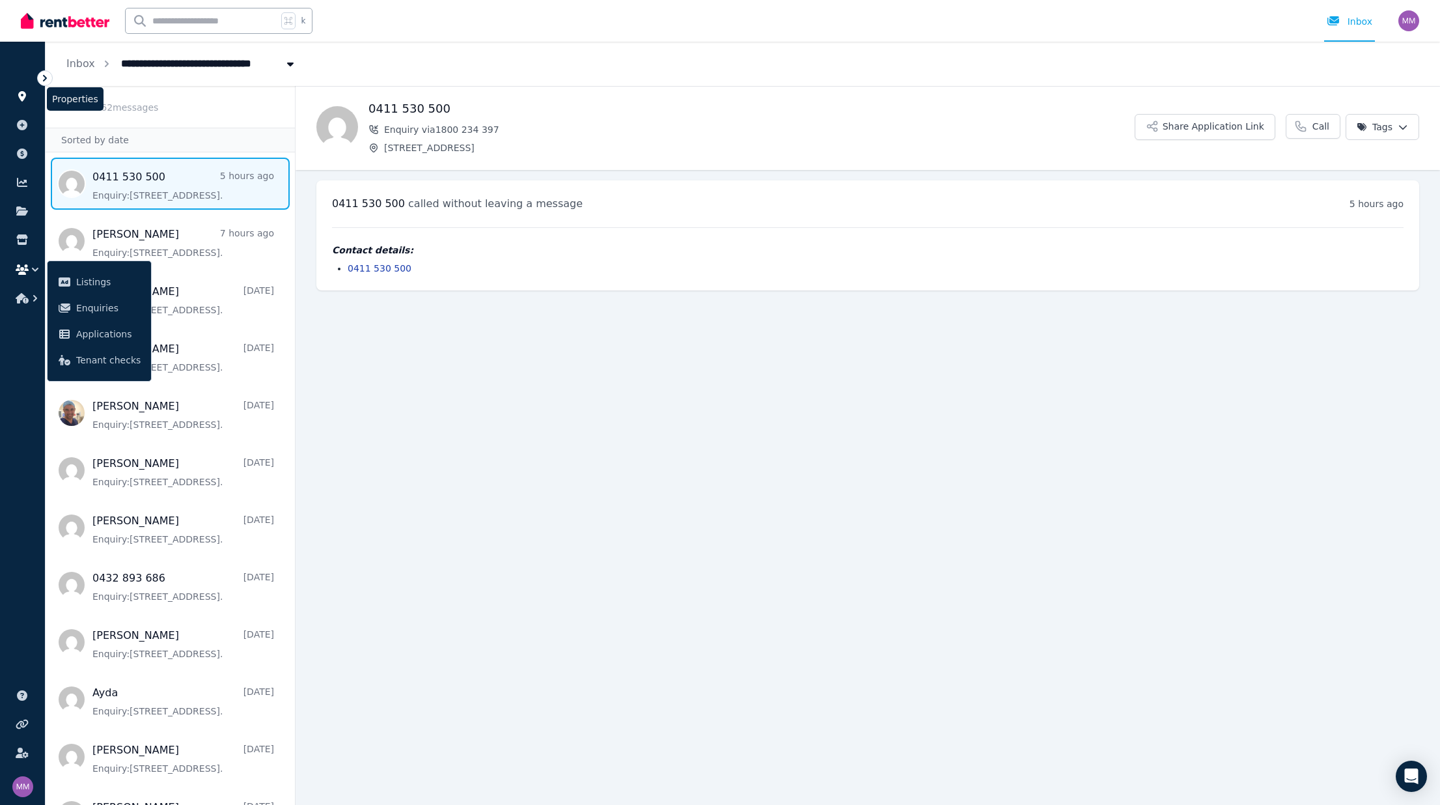
click at [18, 97] on icon at bounding box center [22, 96] width 13 height 10
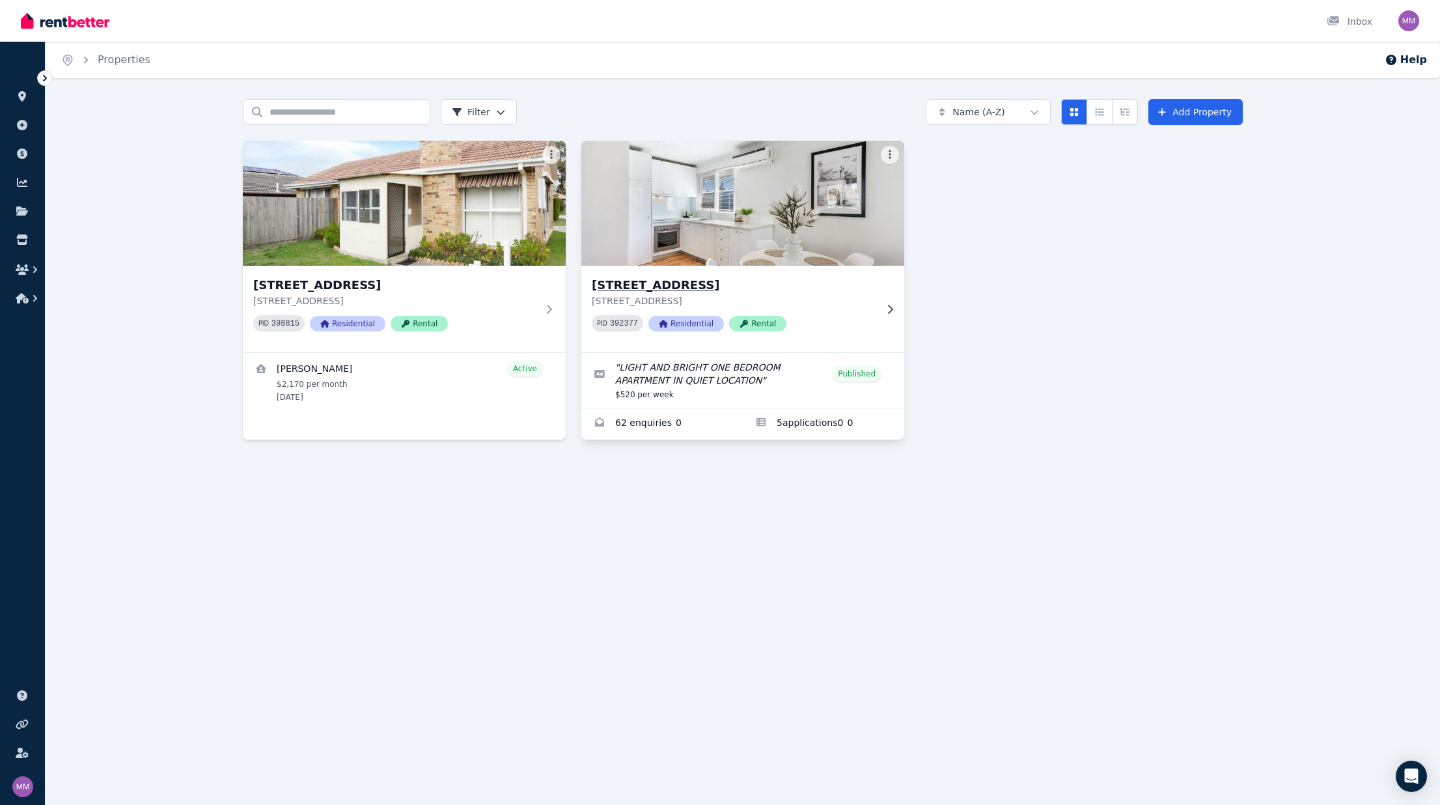
click at [734, 220] on img at bounding box center [743, 203] width 339 height 132
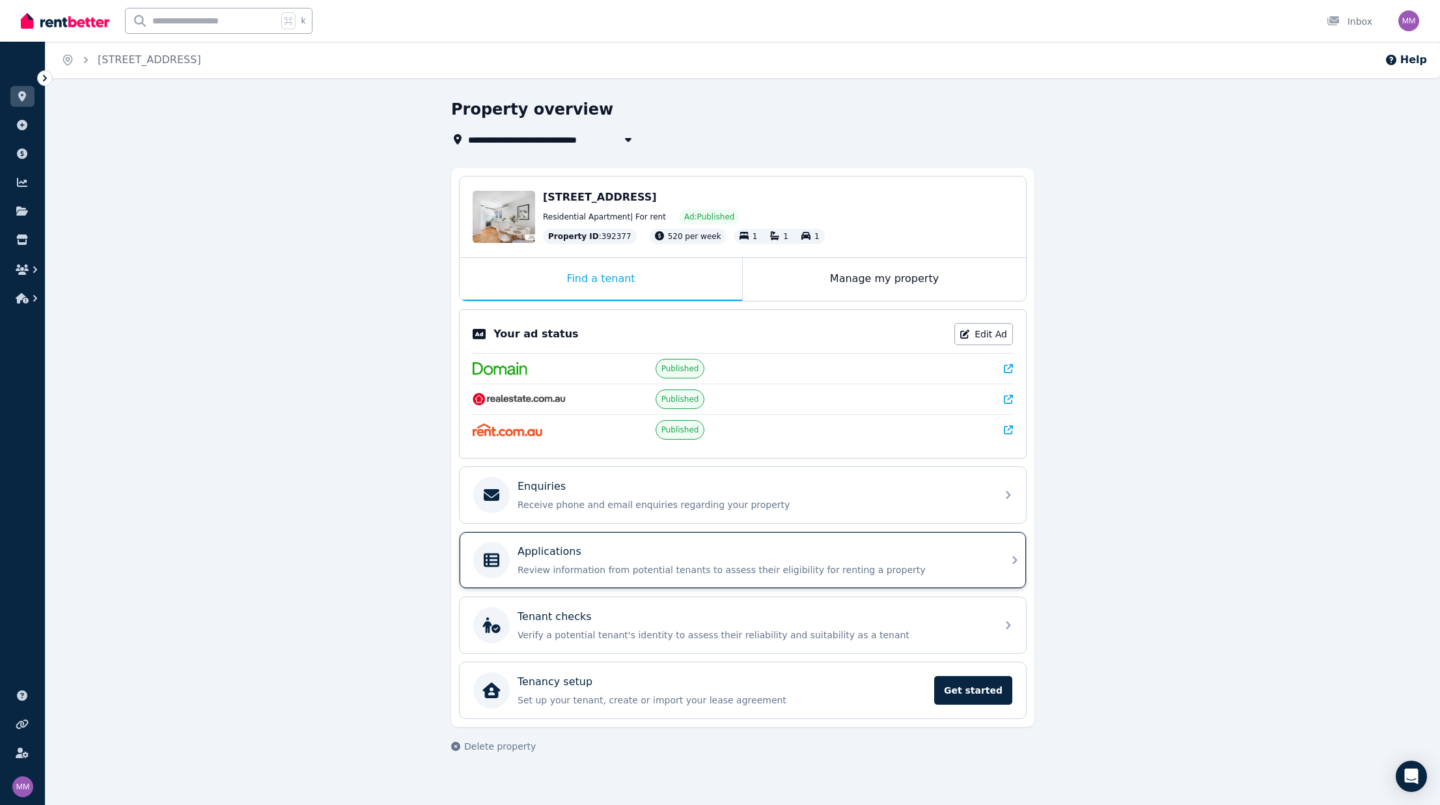
click at [728, 580] on div "Applications Review information from potential tenants to assess their eligibil…" at bounding box center [743, 560] width 567 height 56
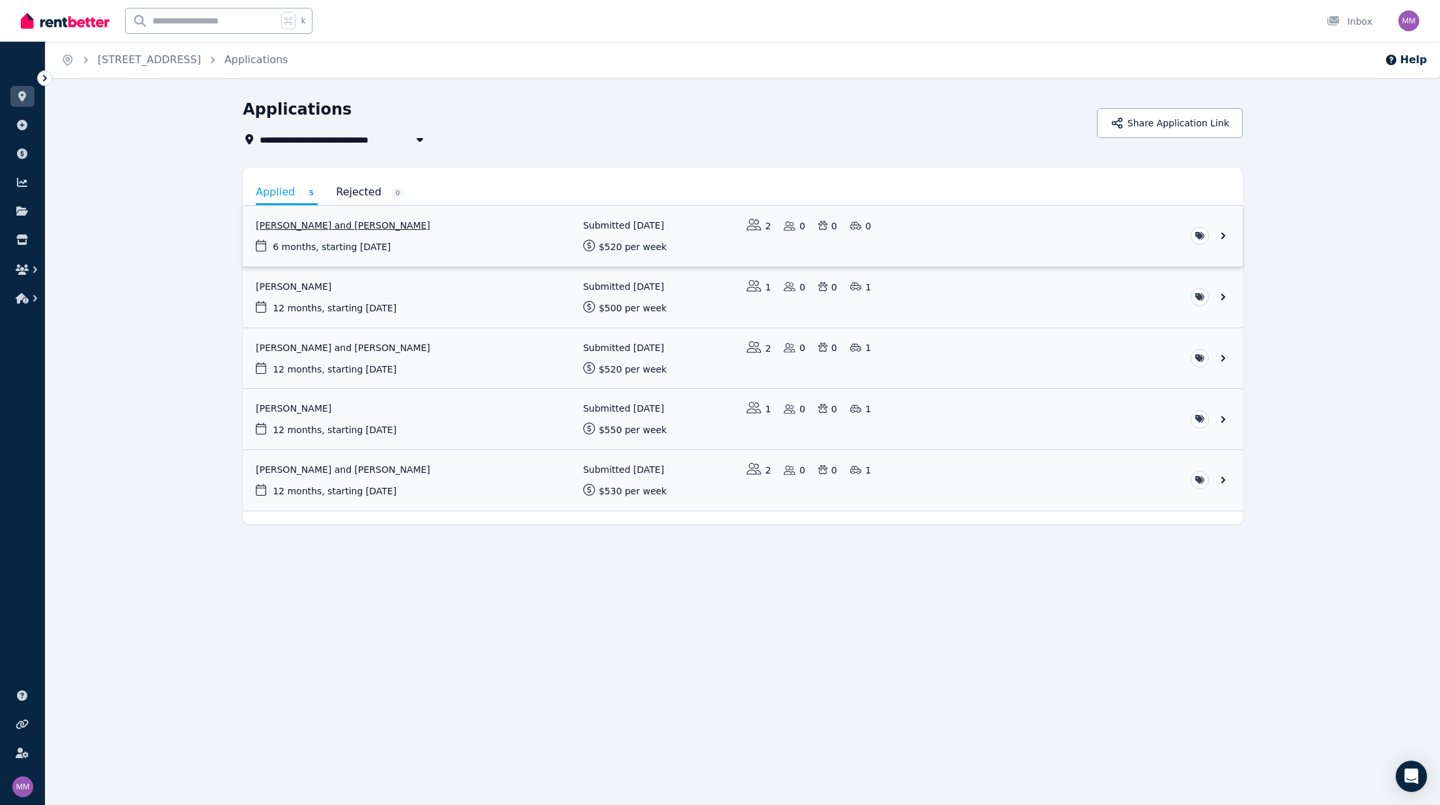
click at [471, 227] on link "View application: Megan Reed and Jack Mcmillan" at bounding box center [743, 236] width 1000 height 61
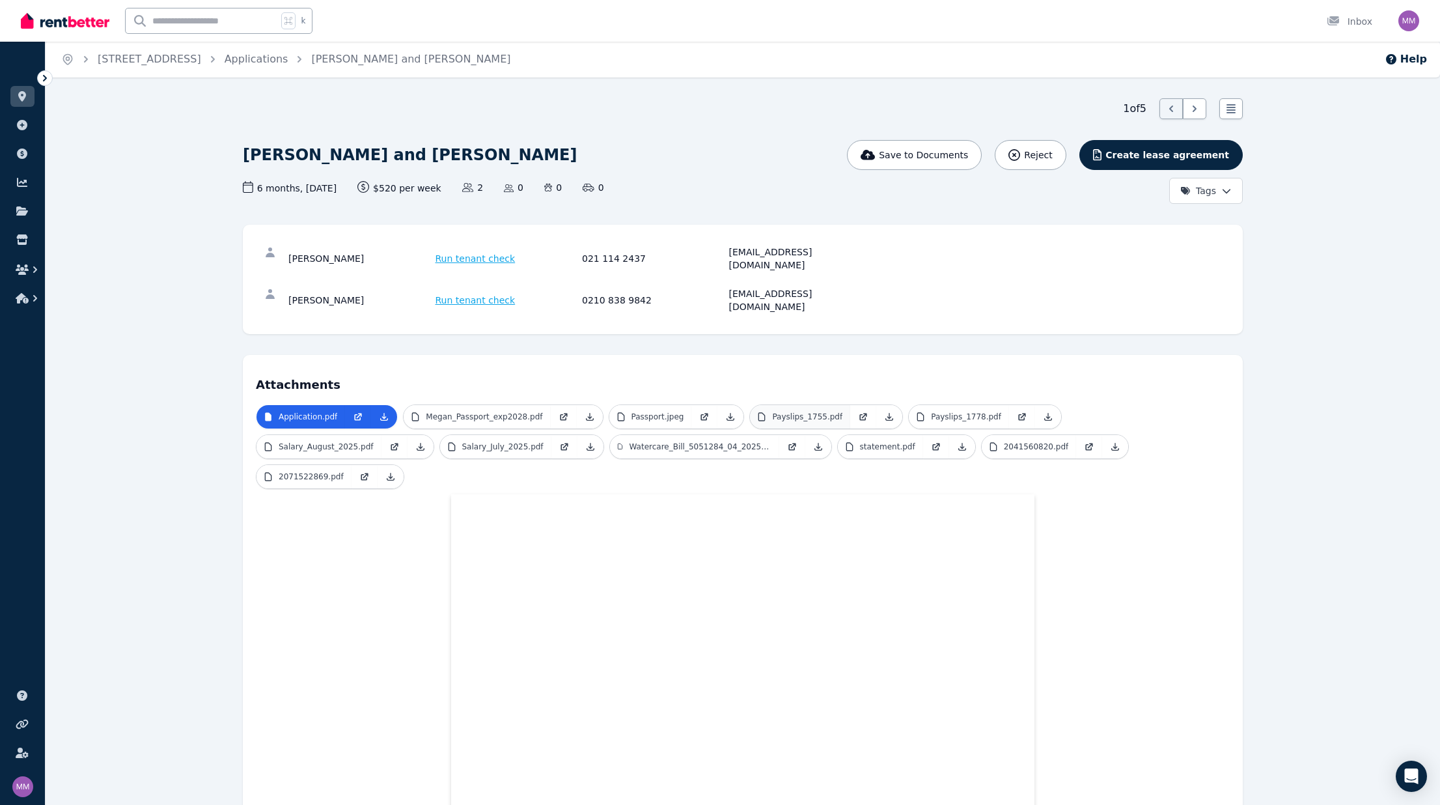
scroll to position [0, 1]
click at [808, 412] on p "Payslips_1755.pdf" at bounding box center [807, 417] width 70 height 10
click at [311, 442] on p "Salary_August_2025.pdf" at bounding box center [326, 447] width 95 height 10
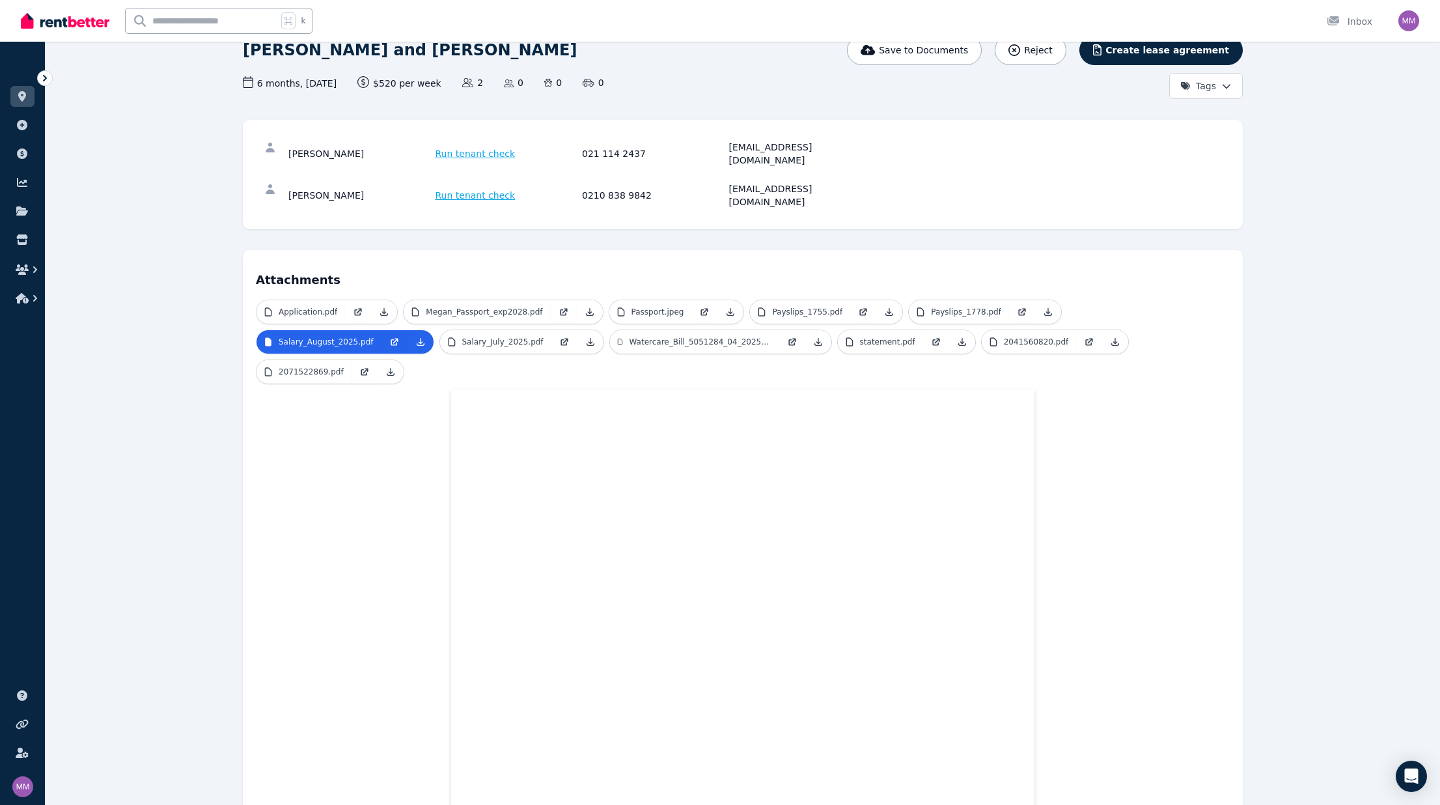
scroll to position [104, 0]
click at [473, 338] on p "Salary_July_2025.pdf" at bounding box center [502, 343] width 81 height 10
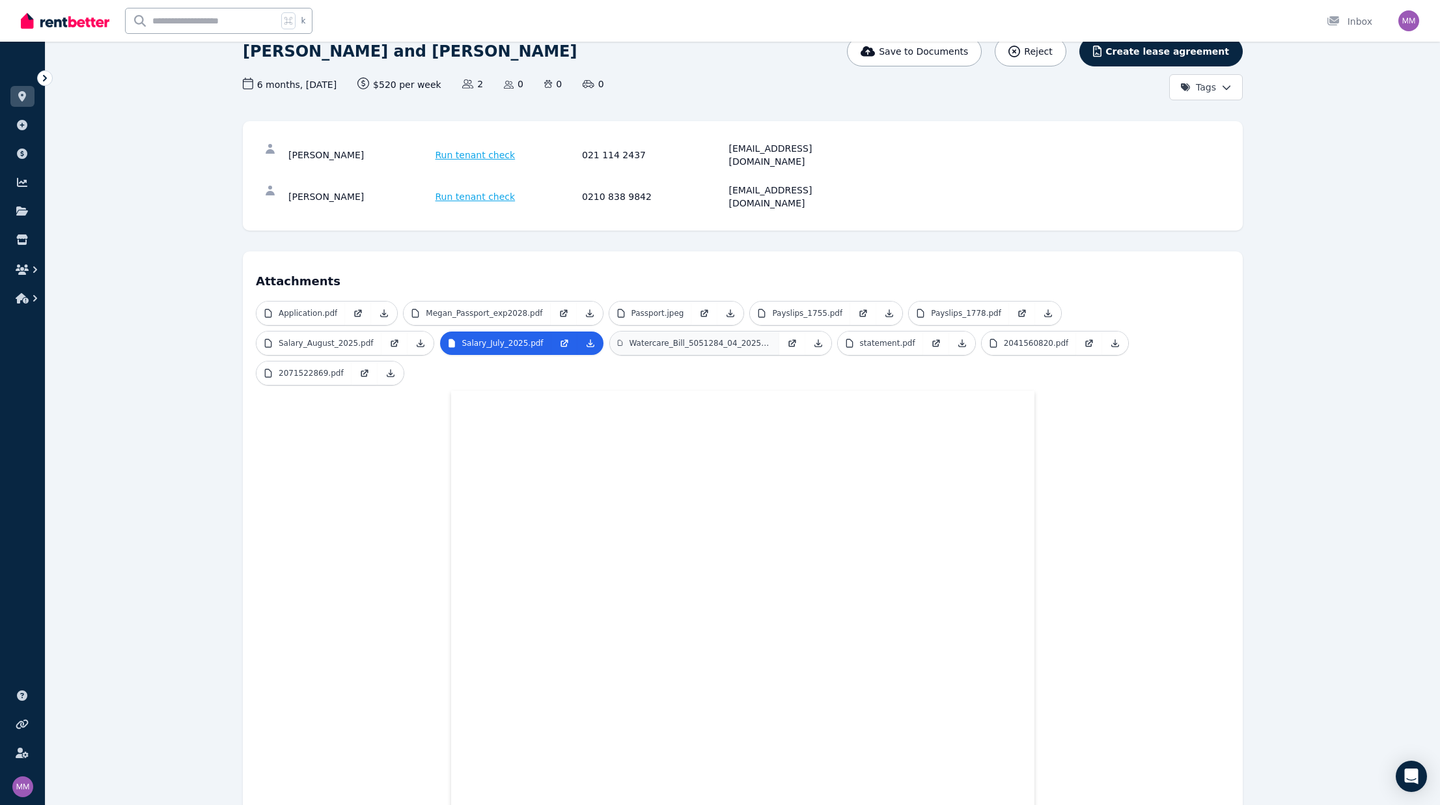
click at [670, 338] on p "Watercare_Bill_5051284_04_2025_[DATE]_15.pdf" at bounding box center [700, 343] width 142 height 10
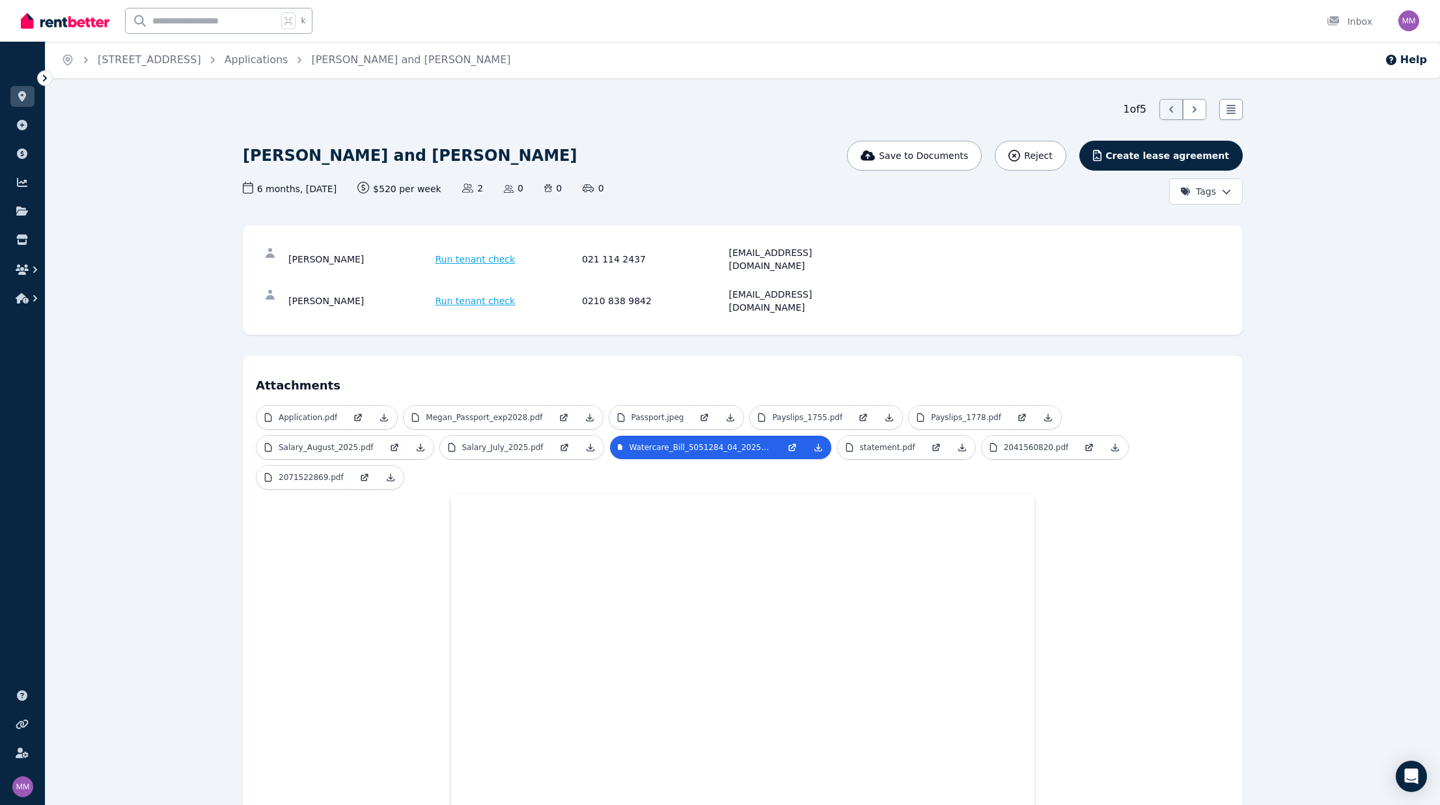
scroll to position [0, 0]
click at [899, 442] on p "statement.pdf" at bounding box center [887, 447] width 55 height 10
click at [1004, 442] on p "2041560820.pdf" at bounding box center [1036, 447] width 65 height 10
click at [316, 472] on p "2071522869.pdf" at bounding box center [311, 477] width 65 height 10
click at [294, 412] on p "Application.pdf" at bounding box center [308, 417] width 59 height 10
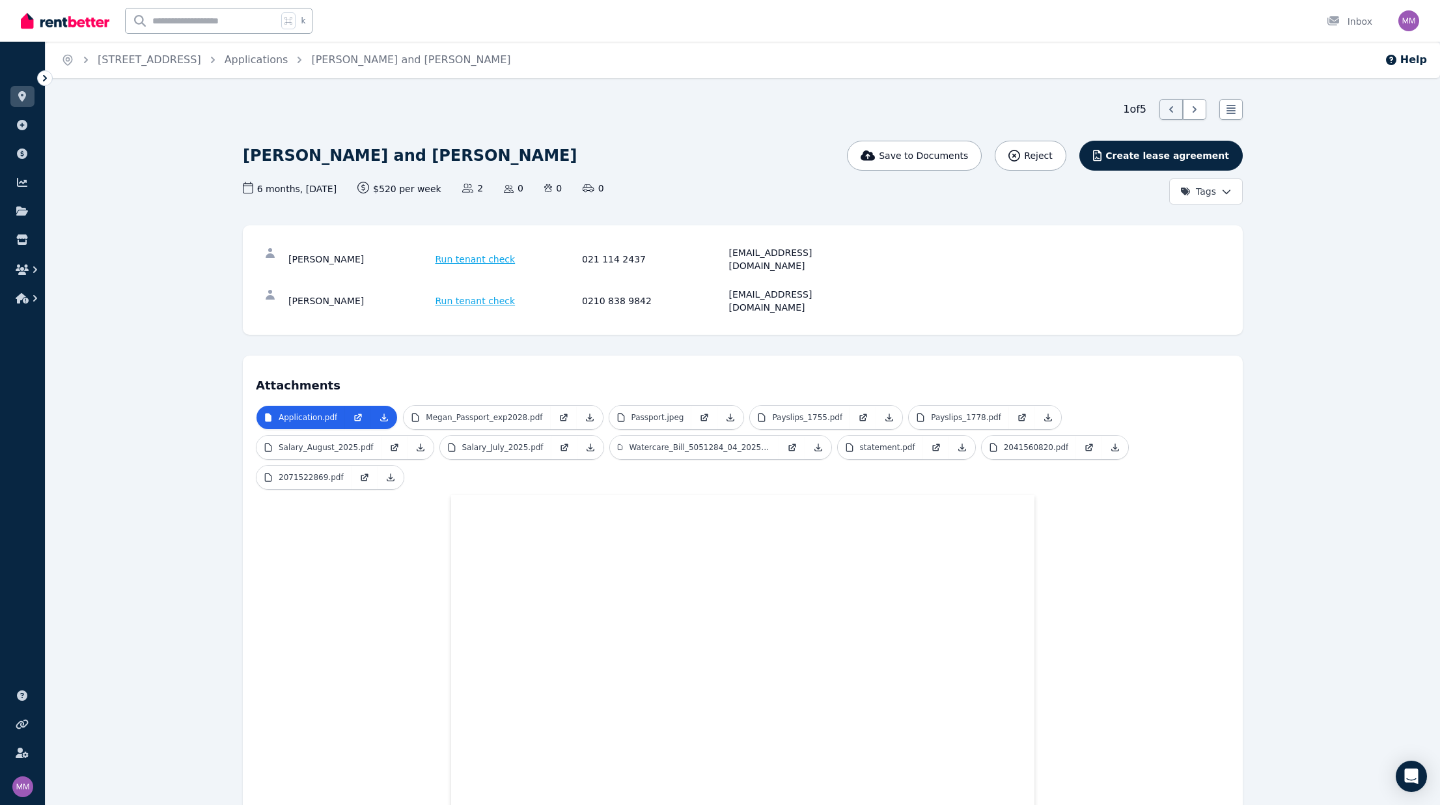
scroll to position [3, 0]
